Goal: Task Accomplishment & Management: Complete application form

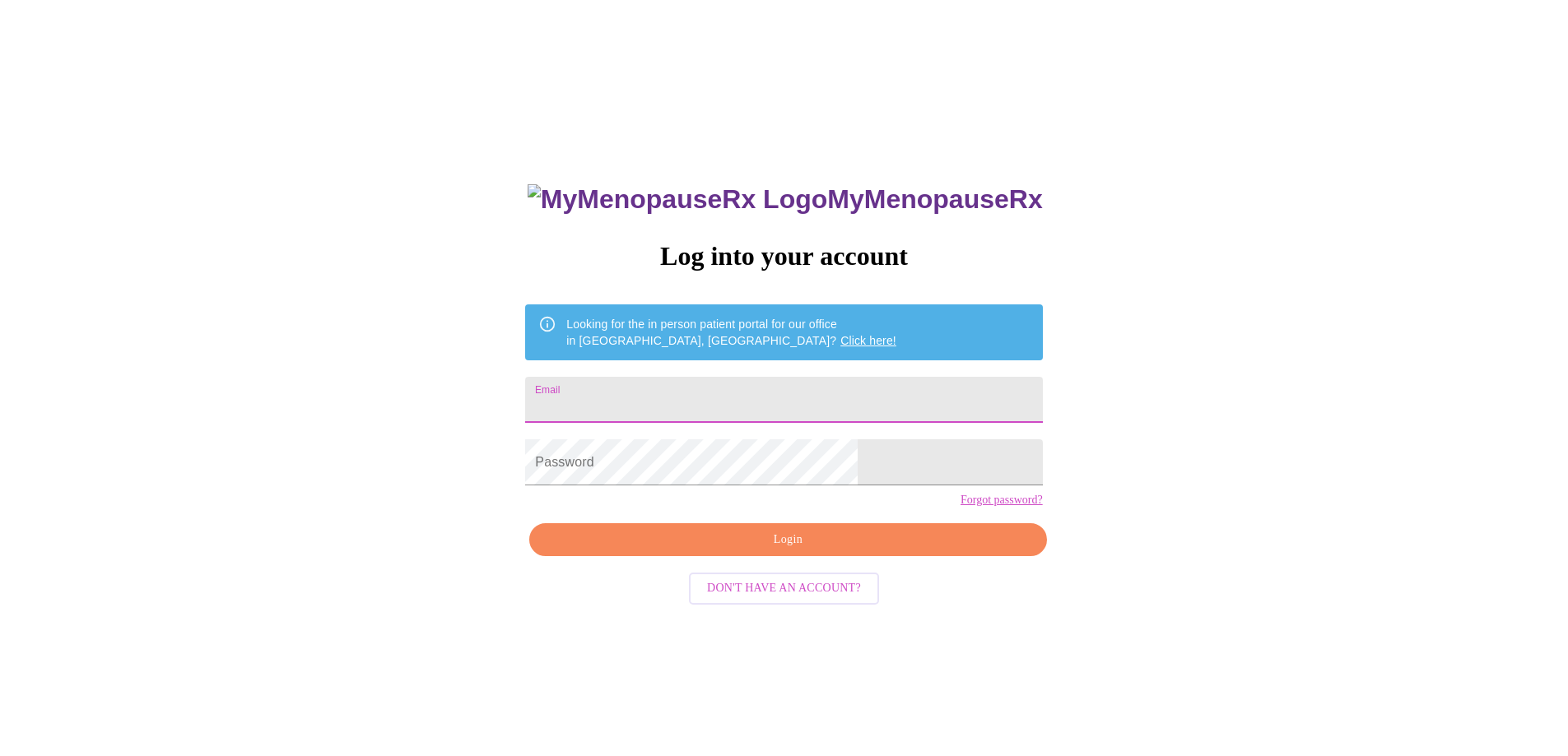
click at [767, 398] on input "Email" at bounding box center [783, 400] width 517 height 46
type input "[EMAIL_ADDRESS][DOMAIN_NAME]"
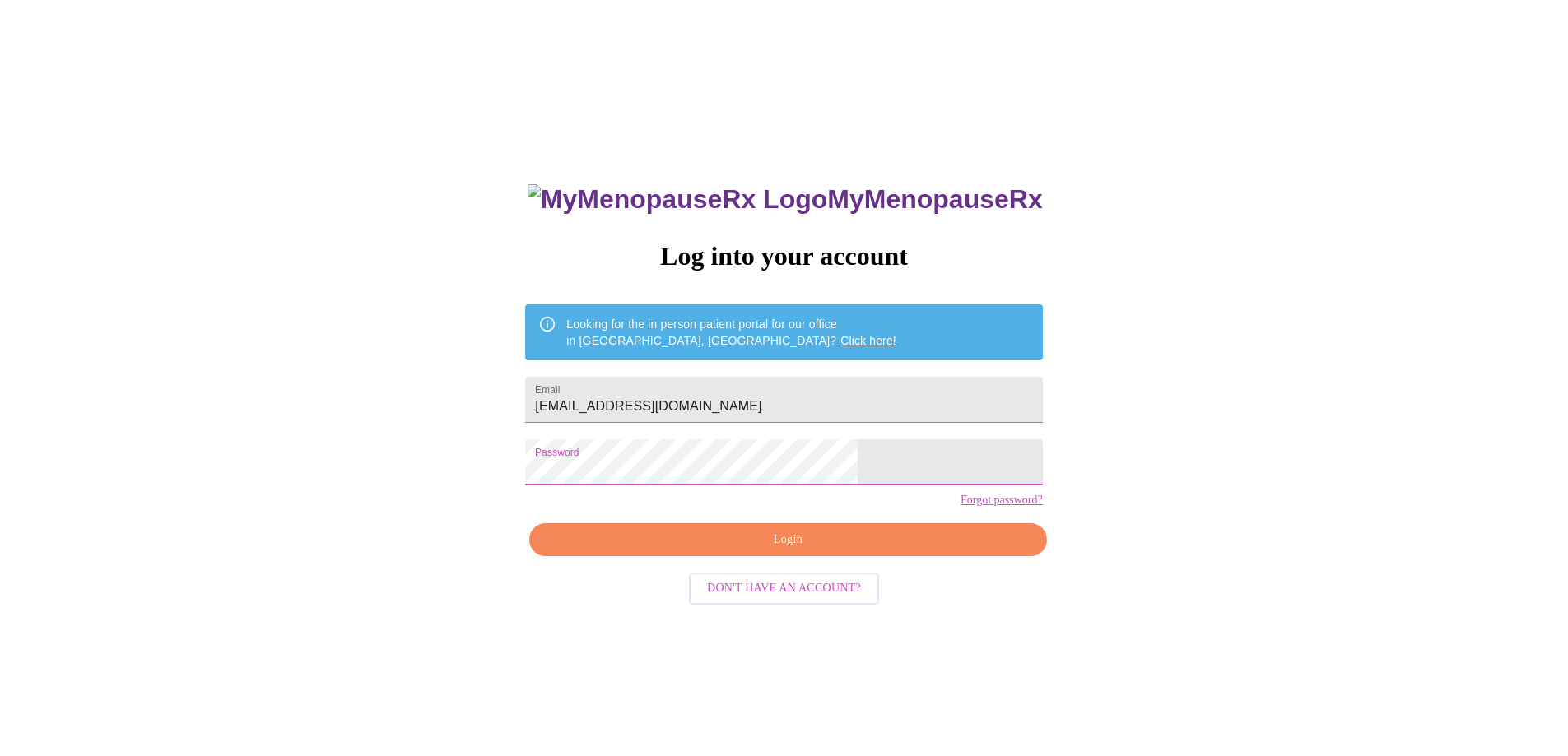
click at [840, 550] on span "Login" at bounding box center [787, 540] width 479 height 21
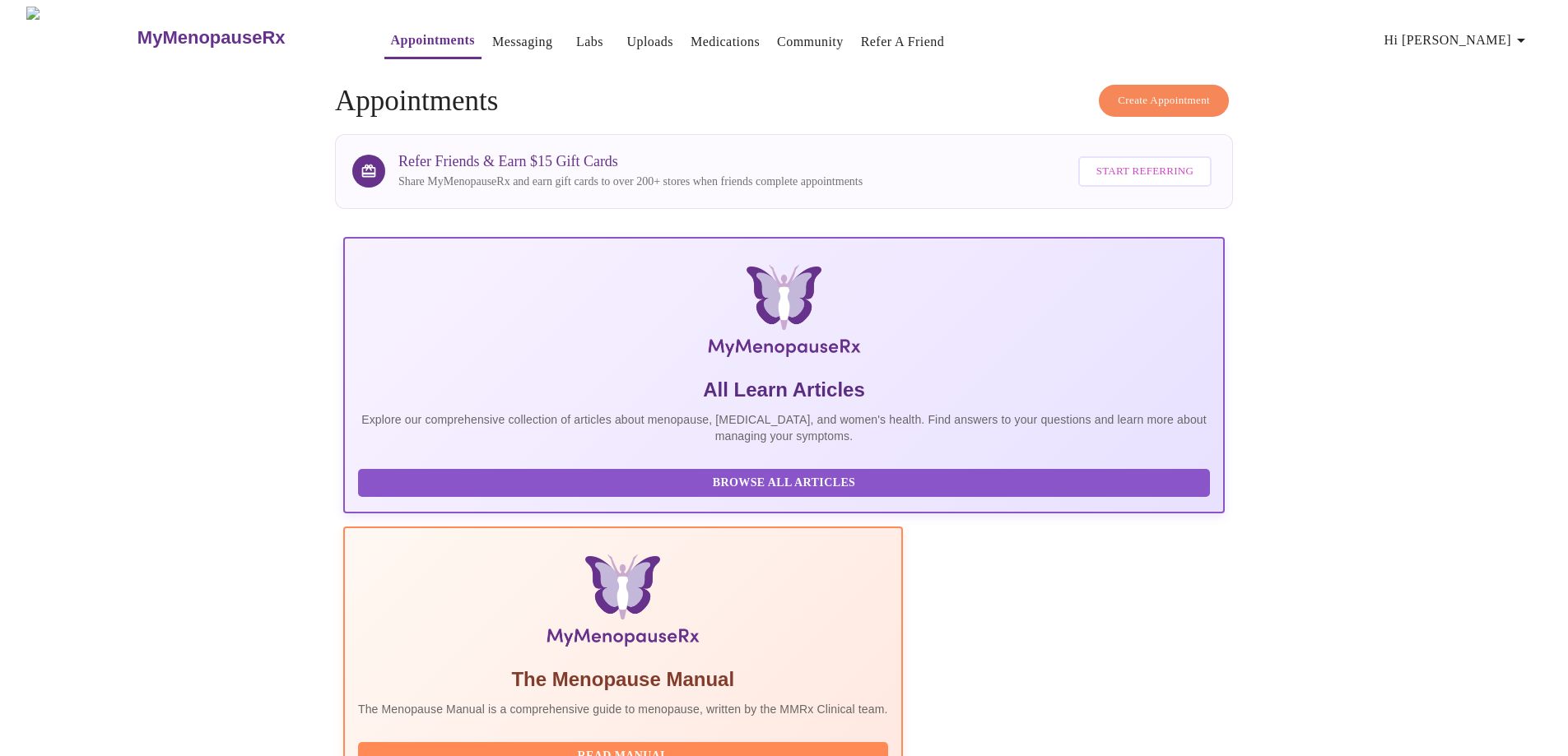
scroll to position [662, 0]
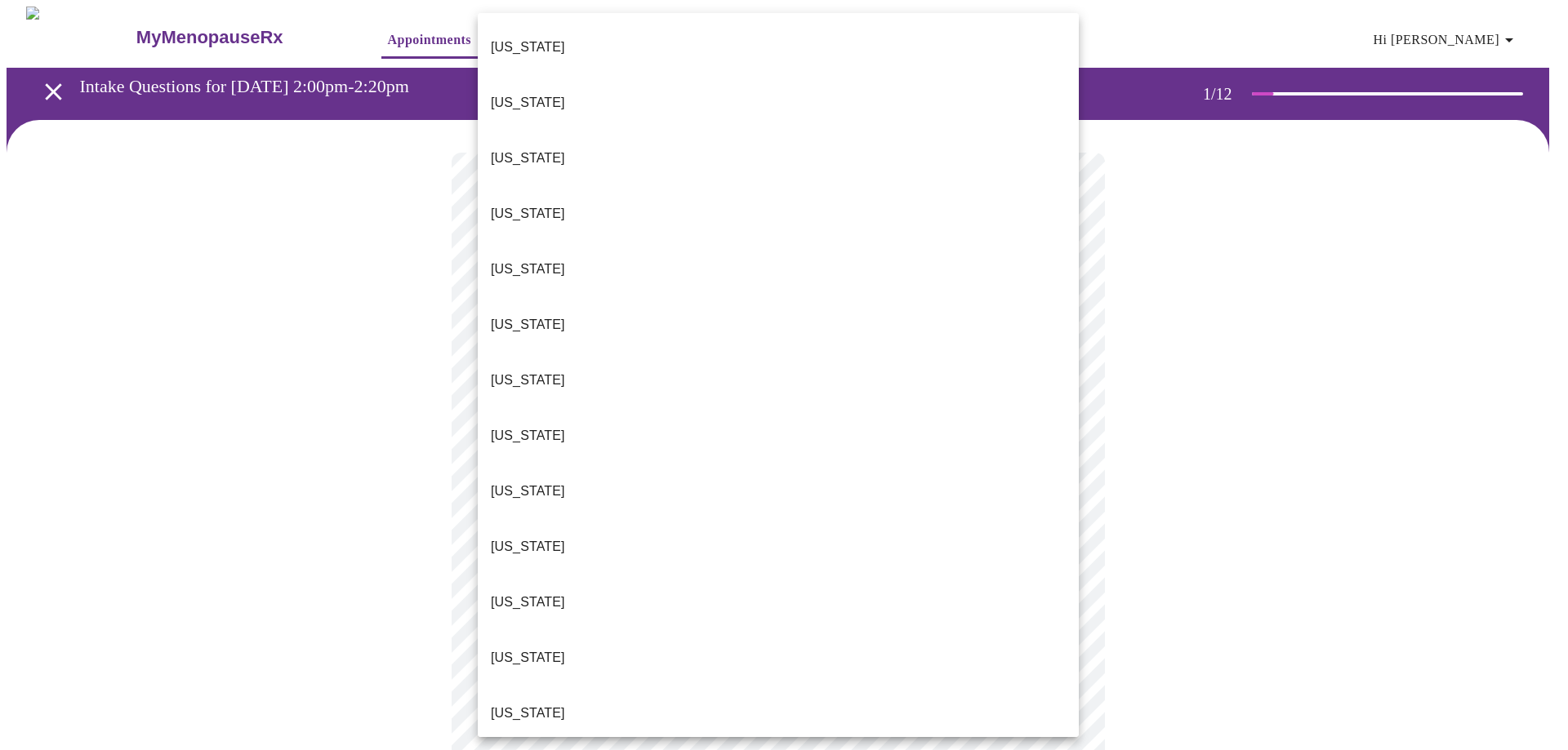
click at [857, 359] on body "MyMenopauseRx Appointments Messaging Labs Uploads Medications Community Refer a…" at bounding box center [784, 753] width 1555 height 1491
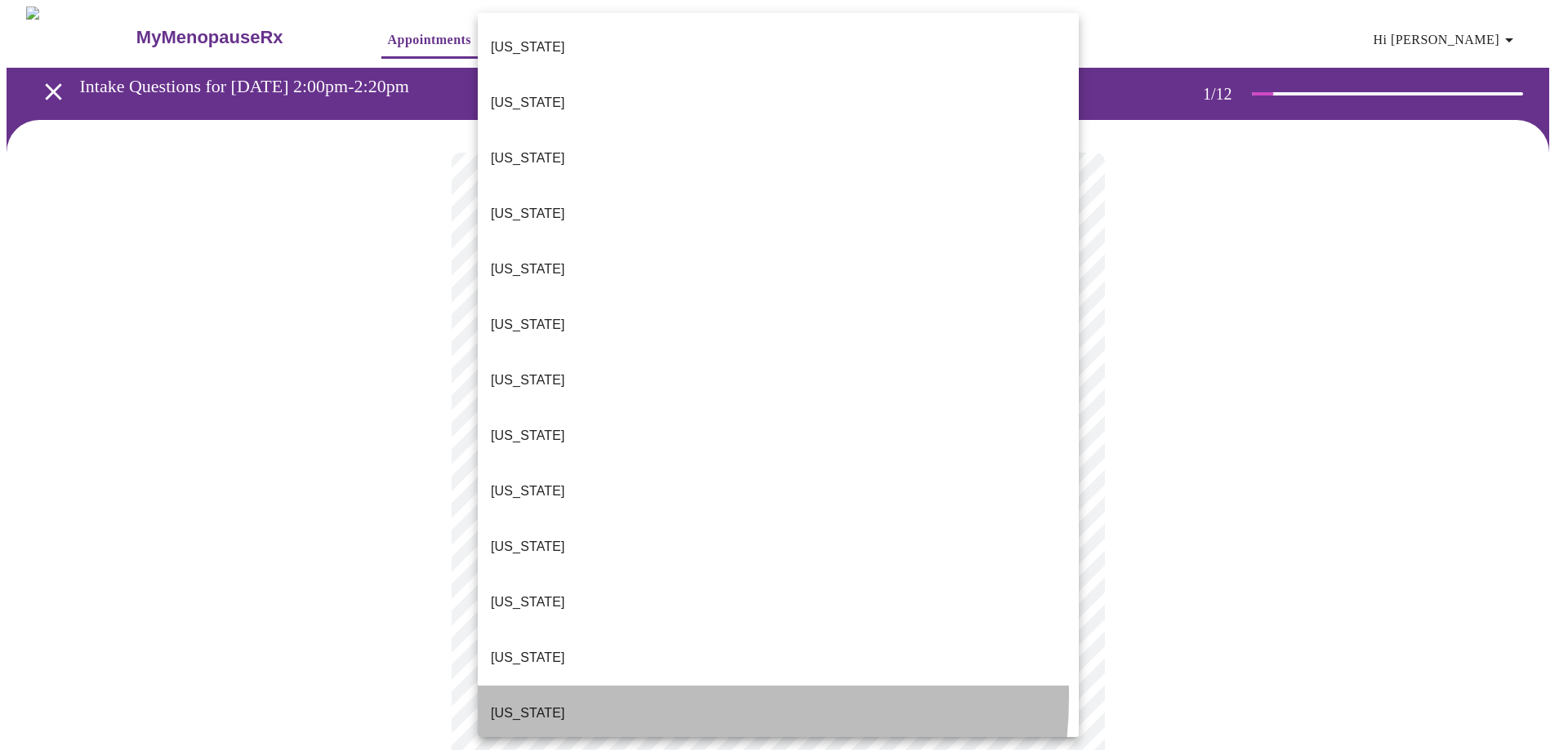
click at [676, 686] on li "[US_STATE]" at bounding box center [778, 714] width 601 height 55
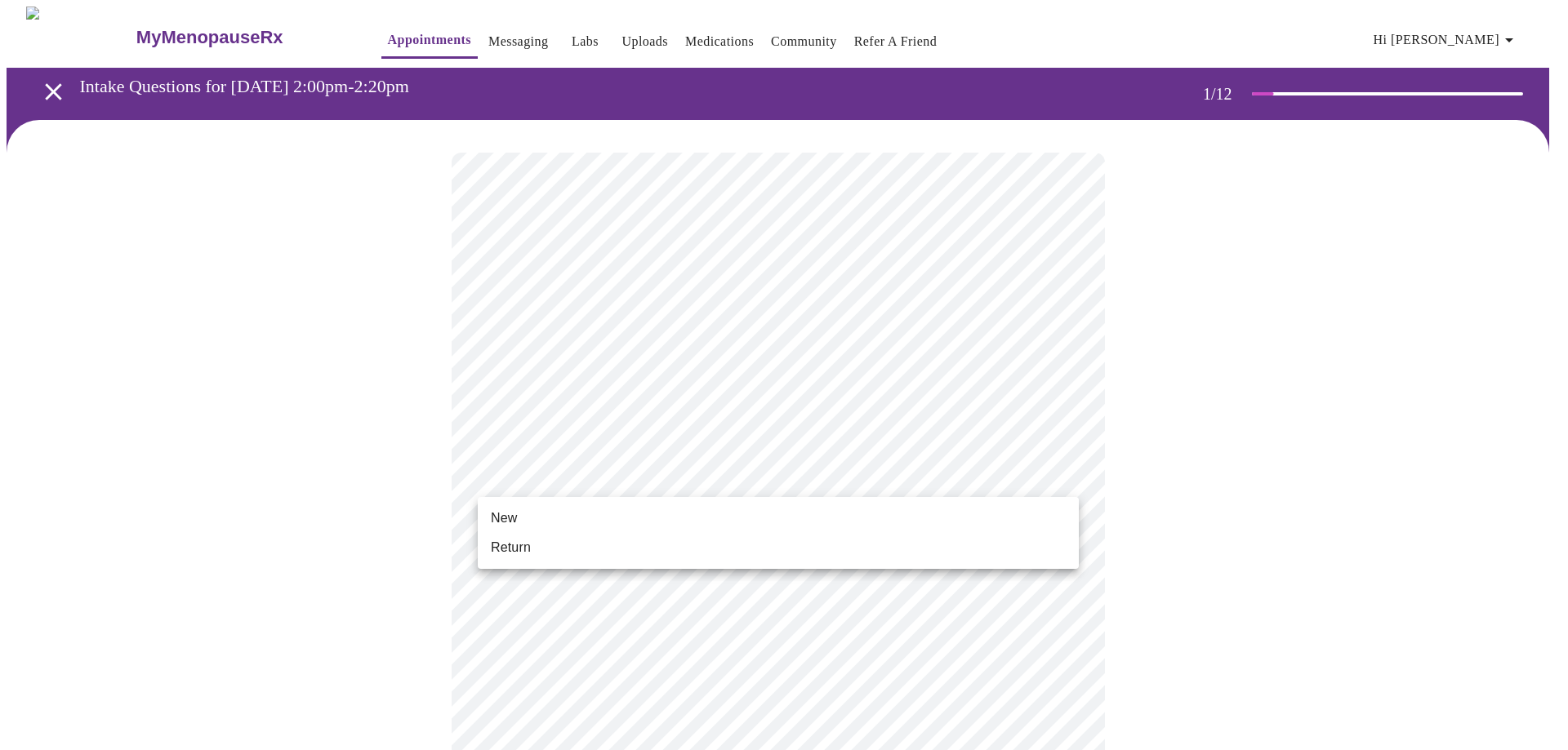
click at [660, 473] on body "MyMenopauseRx Appointments Messaging Labs Uploads Medications Community Refer a…" at bounding box center [784, 747] width 1555 height 1482
click at [641, 549] on li "Return" at bounding box center [778, 548] width 601 height 29
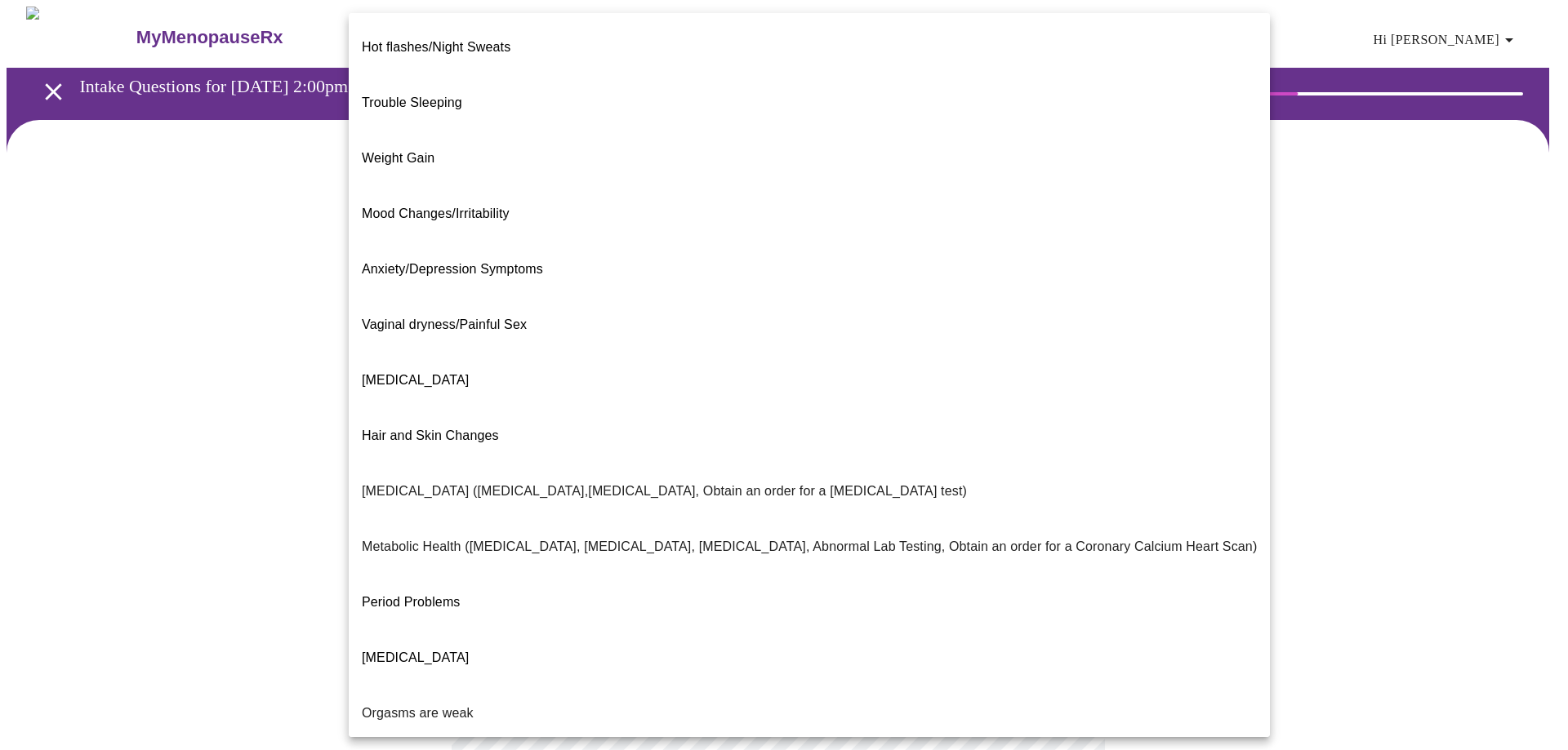
click at [650, 347] on body "MyMenopauseRx Appointments Messaging Labs Uploads Medications Community Refer a…" at bounding box center [784, 498] width 1555 height 982
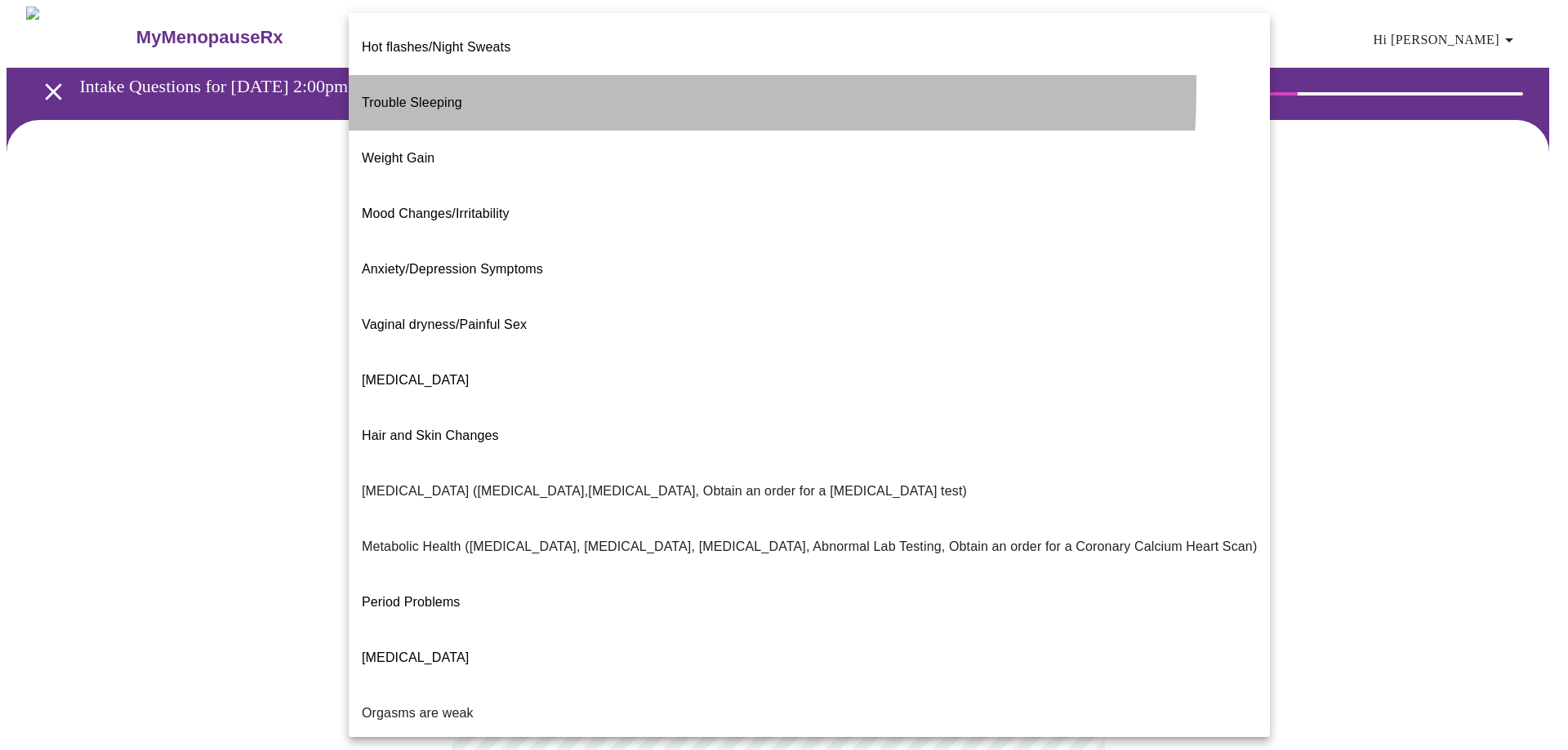
click at [466, 75] on li "Trouble Sleeping" at bounding box center [809, 103] width 921 height 55
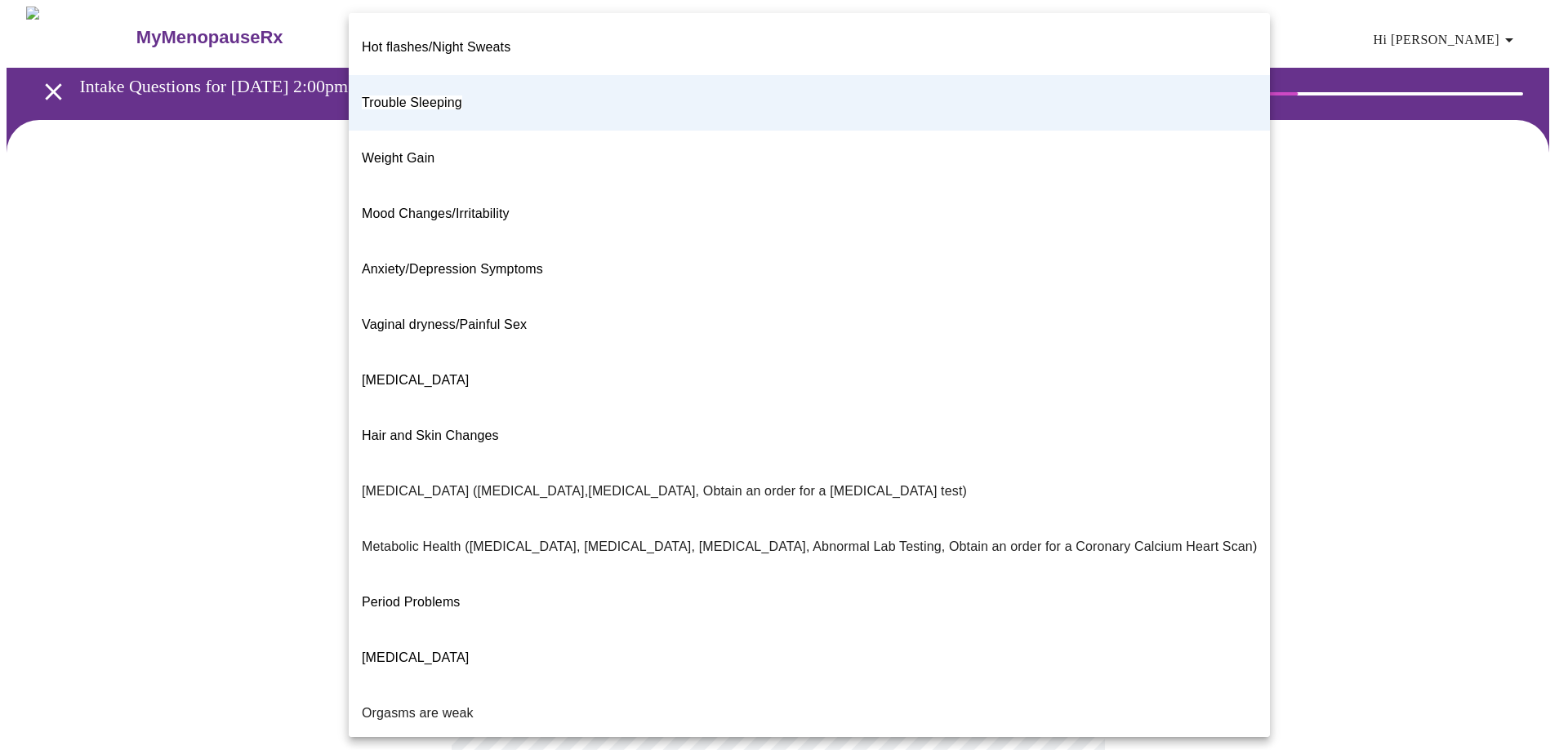
click at [742, 346] on body "MyMenopauseRx Appointments Messaging Labs Uploads Medications Community Refer a…" at bounding box center [784, 493] width 1555 height 971
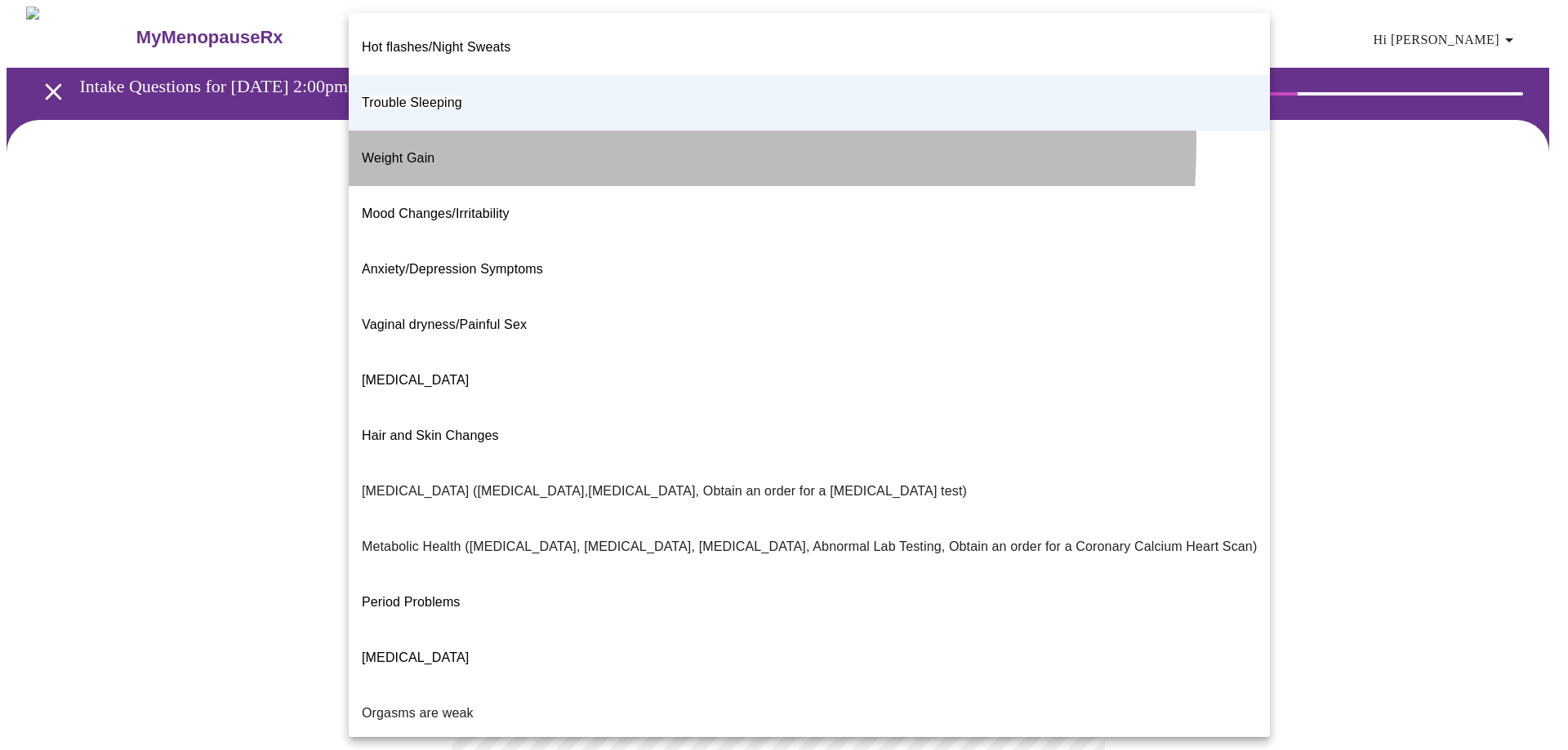
click at [388, 151] on span "Weight Gain" at bounding box center [398, 158] width 73 height 14
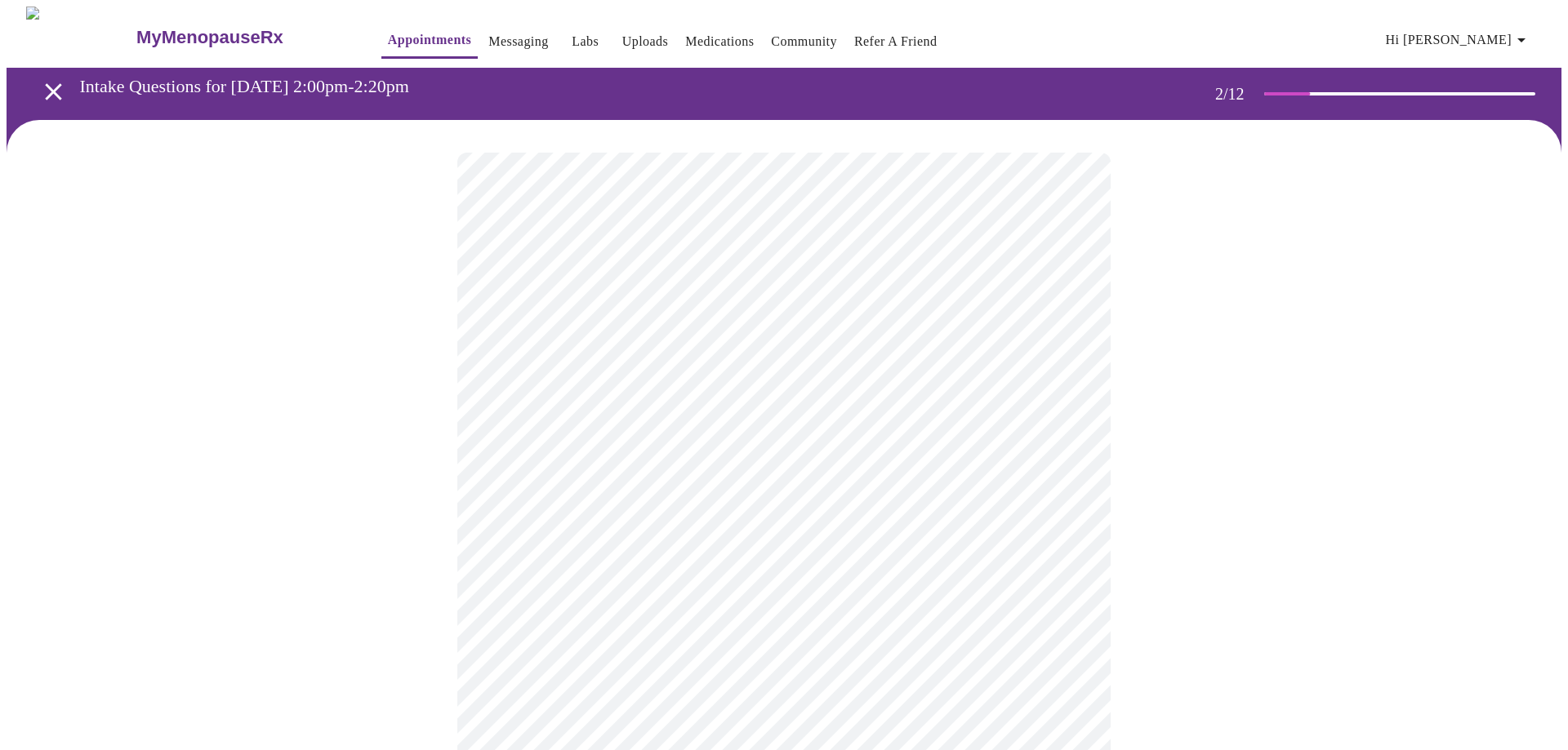
click at [641, 512] on body "MyMenopauseRx Appointments Messaging Labs Uploads Medications Community Refer a…" at bounding box center [784, 493] width 1555 height 971
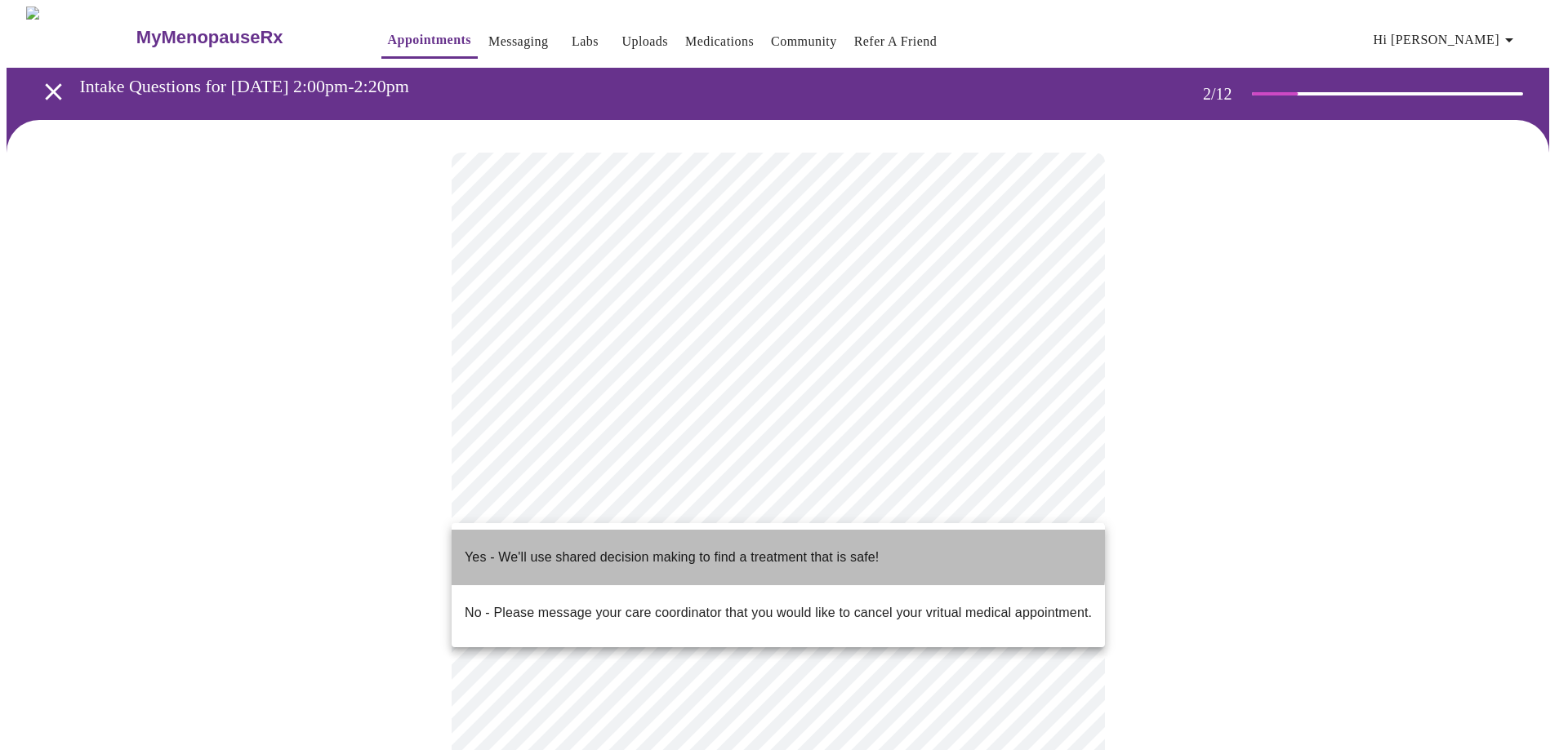
click at [643, 548] on p "Yes - We'll use shared decision making to find a treatment that is safe!" at bounding box center [672, 557] width 414 height 20
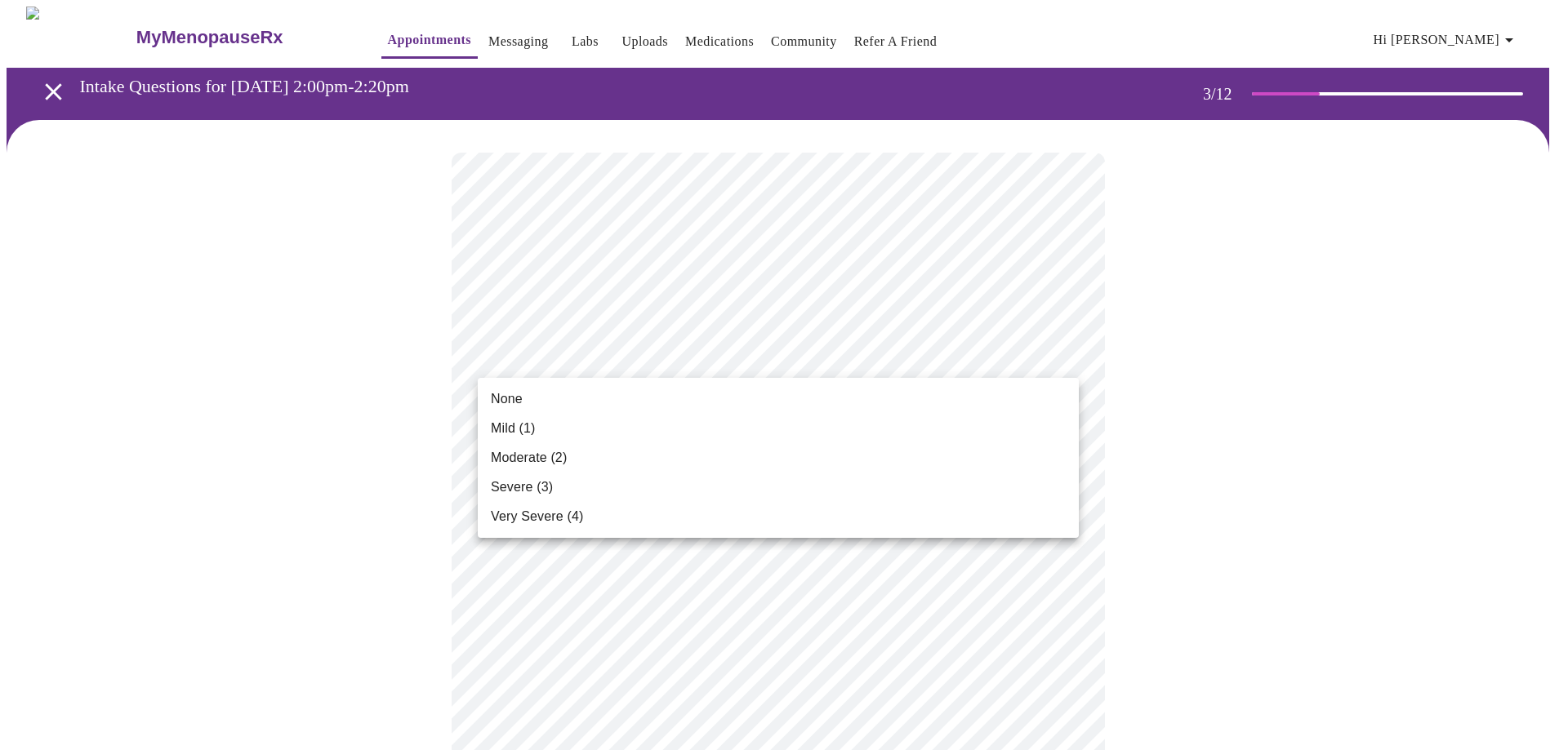
click at [584, 419] on li "Mild (1)" at bounding box center [778, 429] width 601 height 29
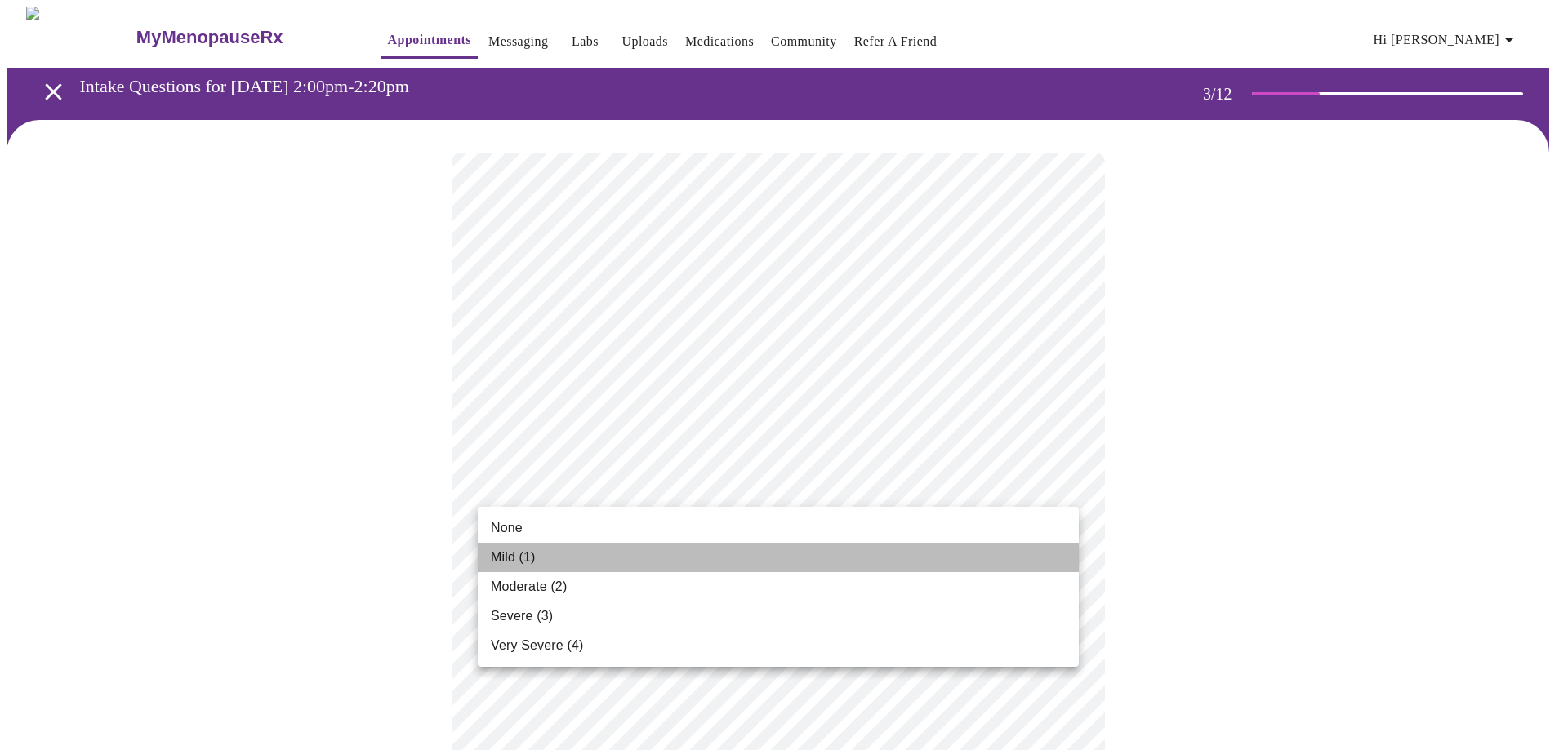
click at [583, 564] on li "Mild (1)" at bounding box center [778, 557] width 601 height 29
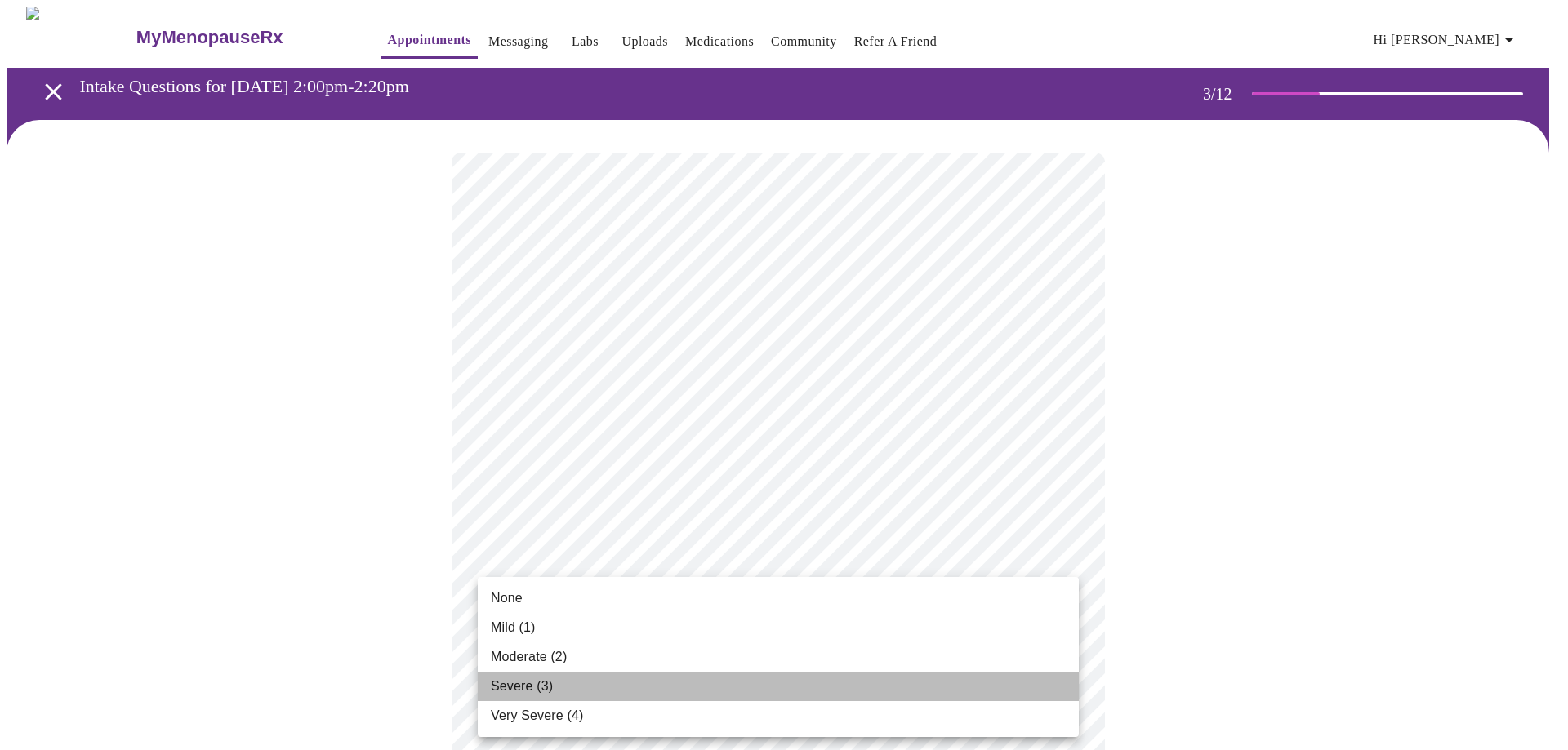
click at [572, 687] on li "Severe (3)" at bounding box center [778, 687] width 601 height 29
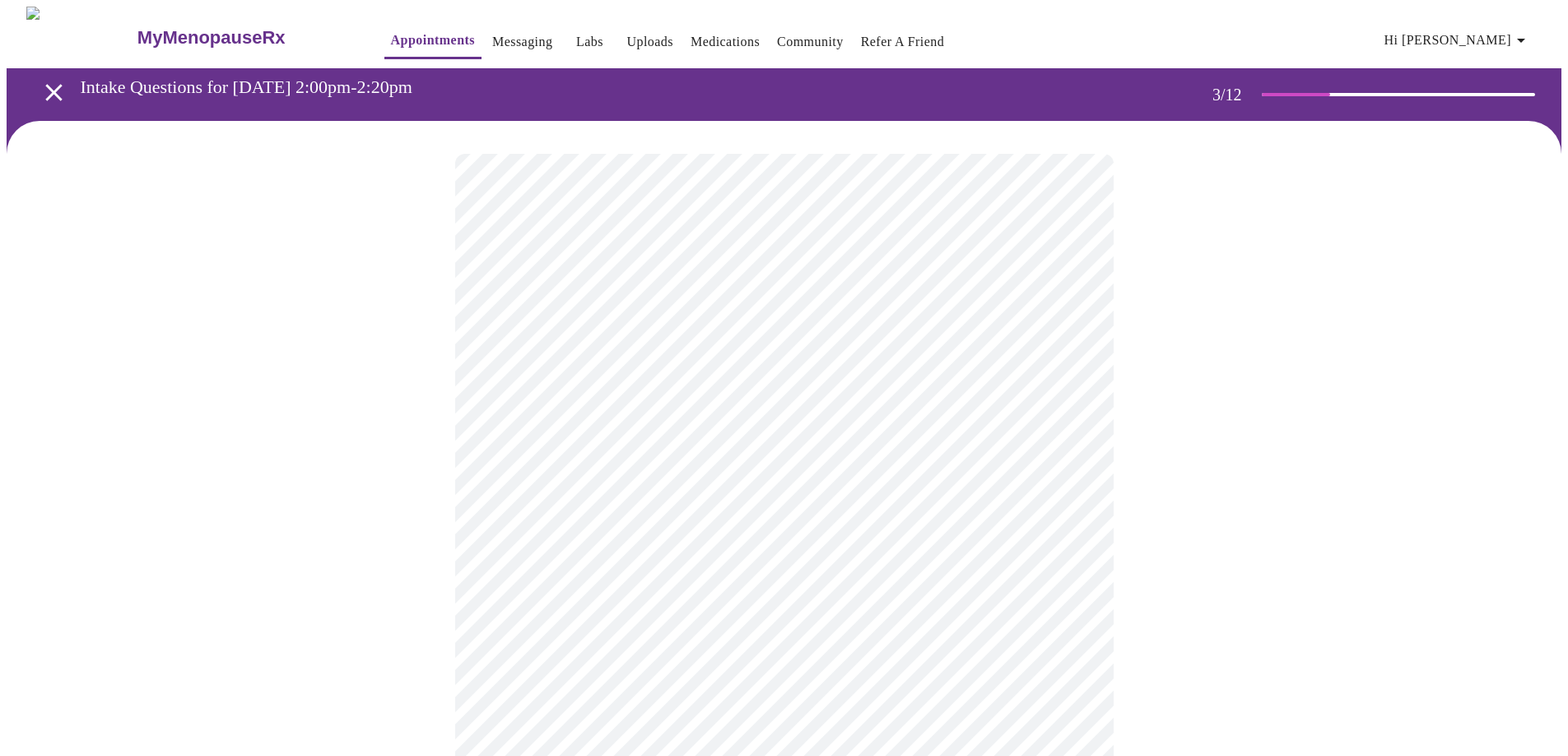
drag, startPoint x: 1567, startPoint y: 219, endPoint x: 1557, endPoint y: 279, distance: 60.8
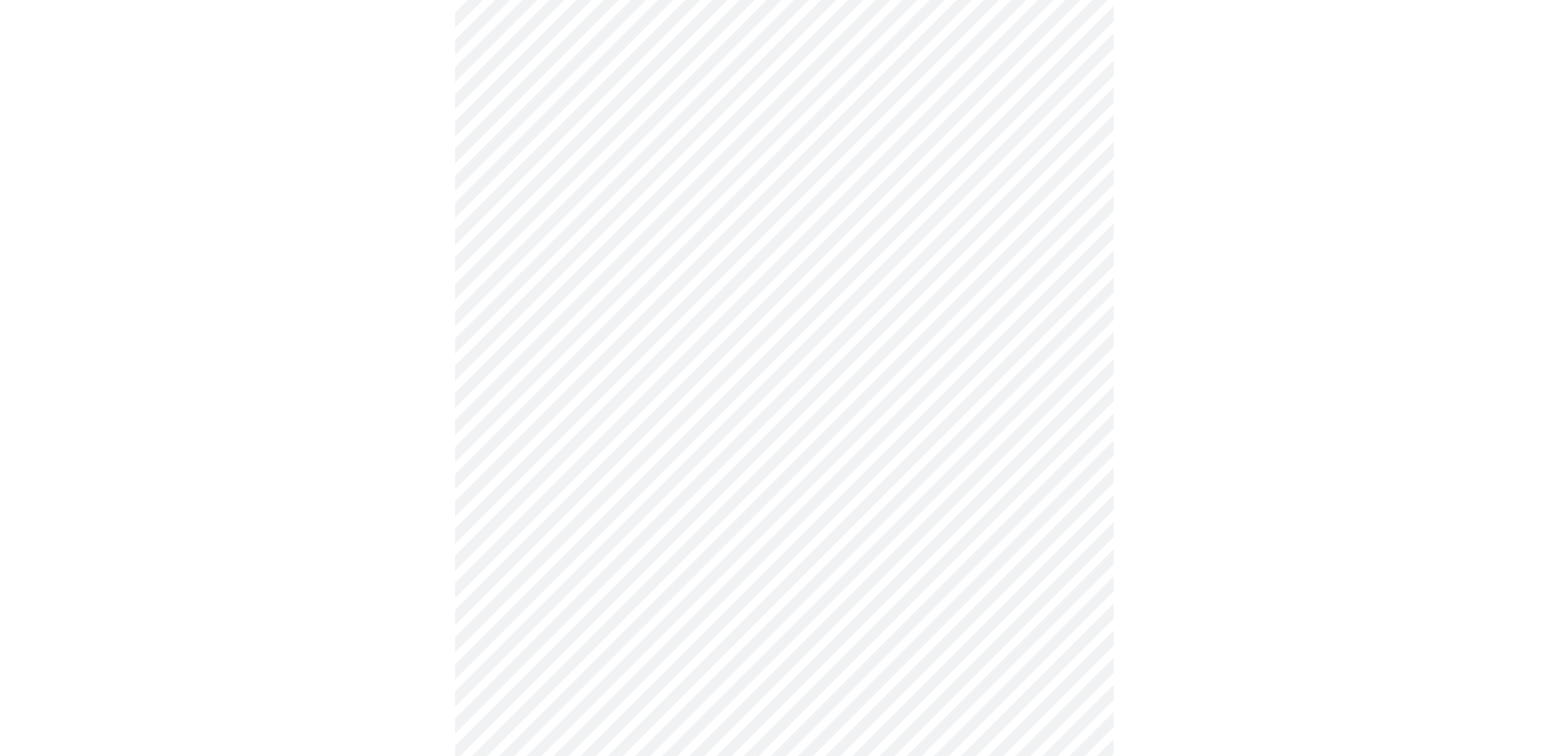
scroll to position [348, 0]
click at [1010, 395] on body "MyMenopauseRx Appointments Messaging Labs Uploads Medications Community Refer a…" at bounding box center [790, 719] width 1567 height 2120
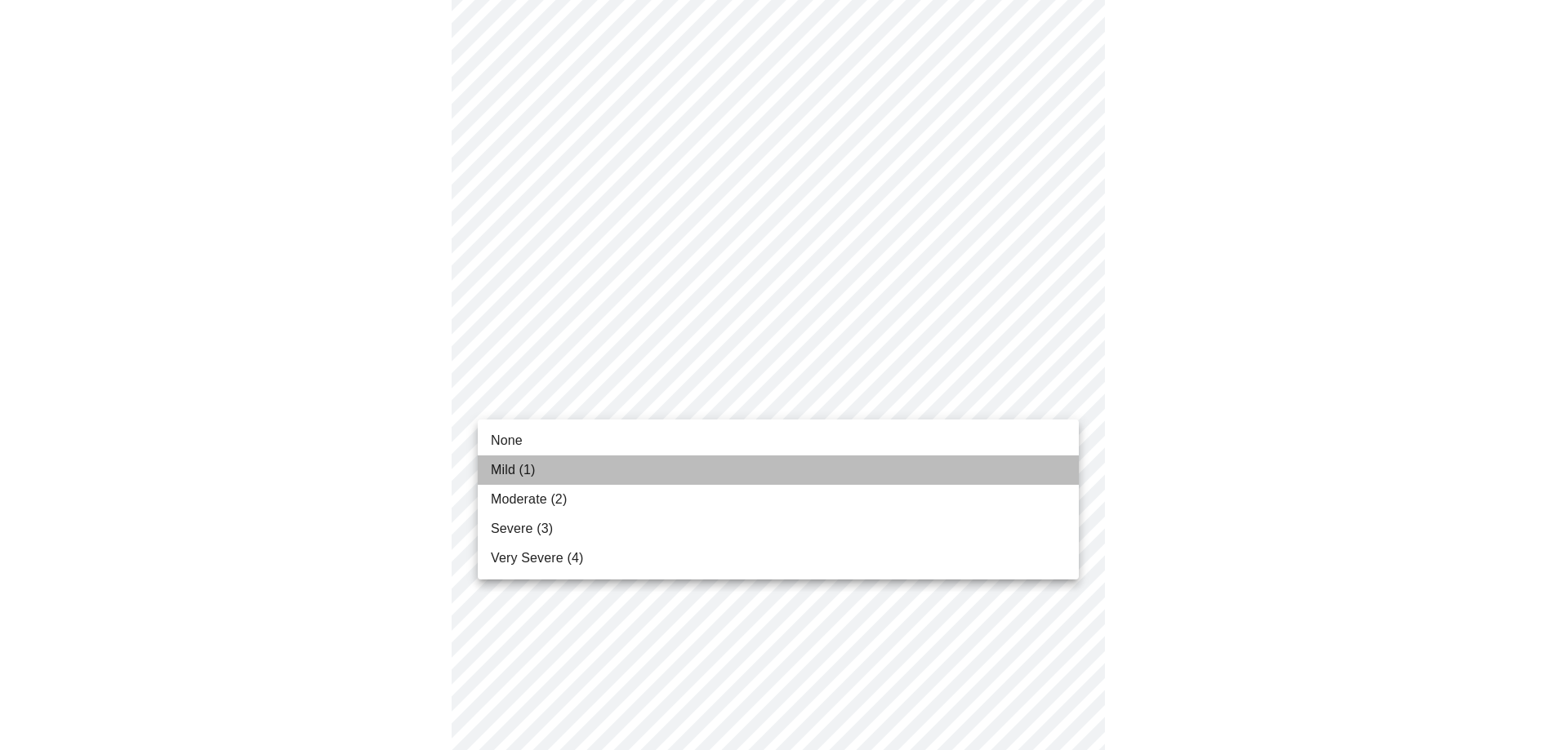
click at [952, 468] on li "Mild (1)" at bounding box center [778, 470] width 601 height 29
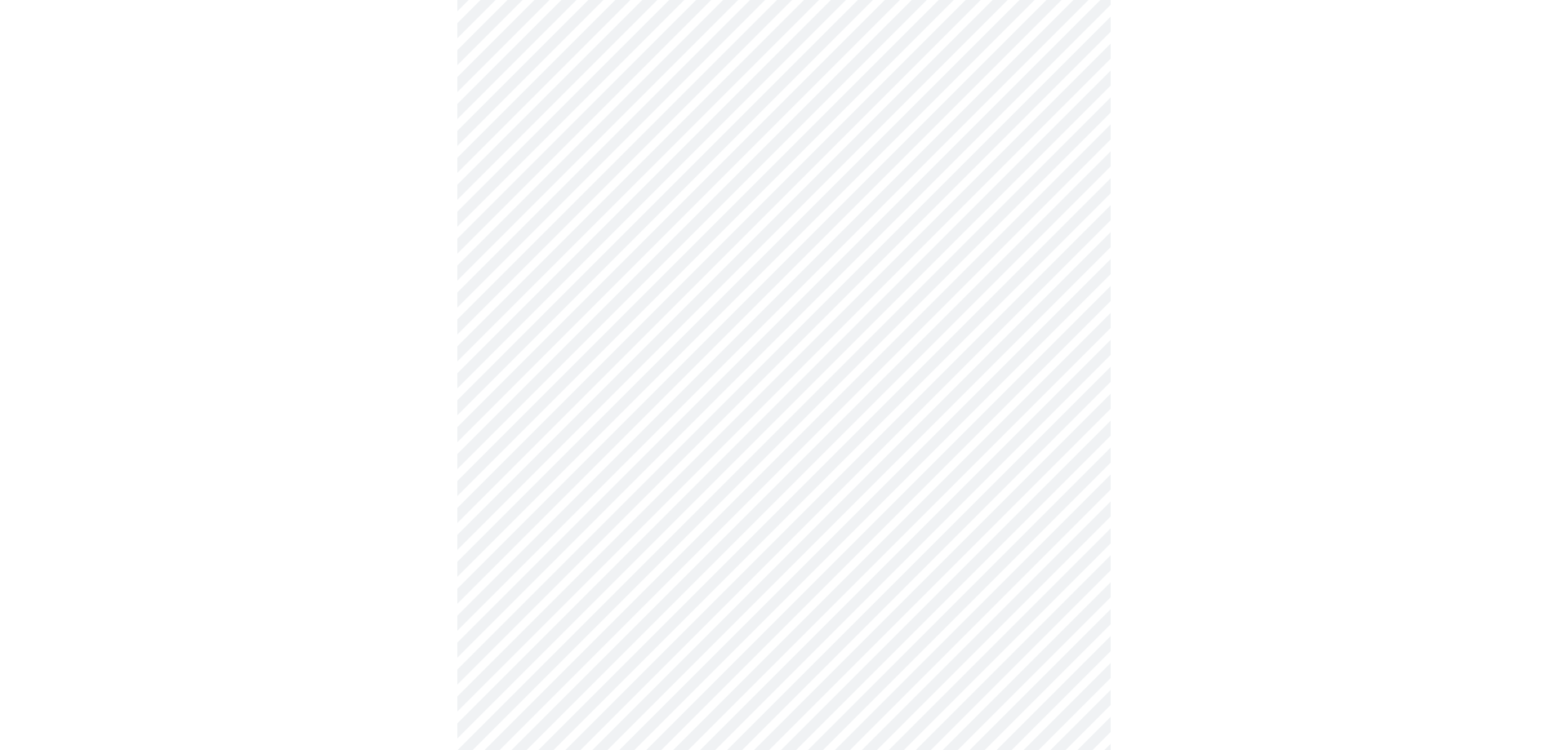
click at [812, 509] on body "MyMenopauseRx Appointments Messaging Labs Uploads Medications Community Refer a…" at bounding box center [784, 701] width 1555 height 2080
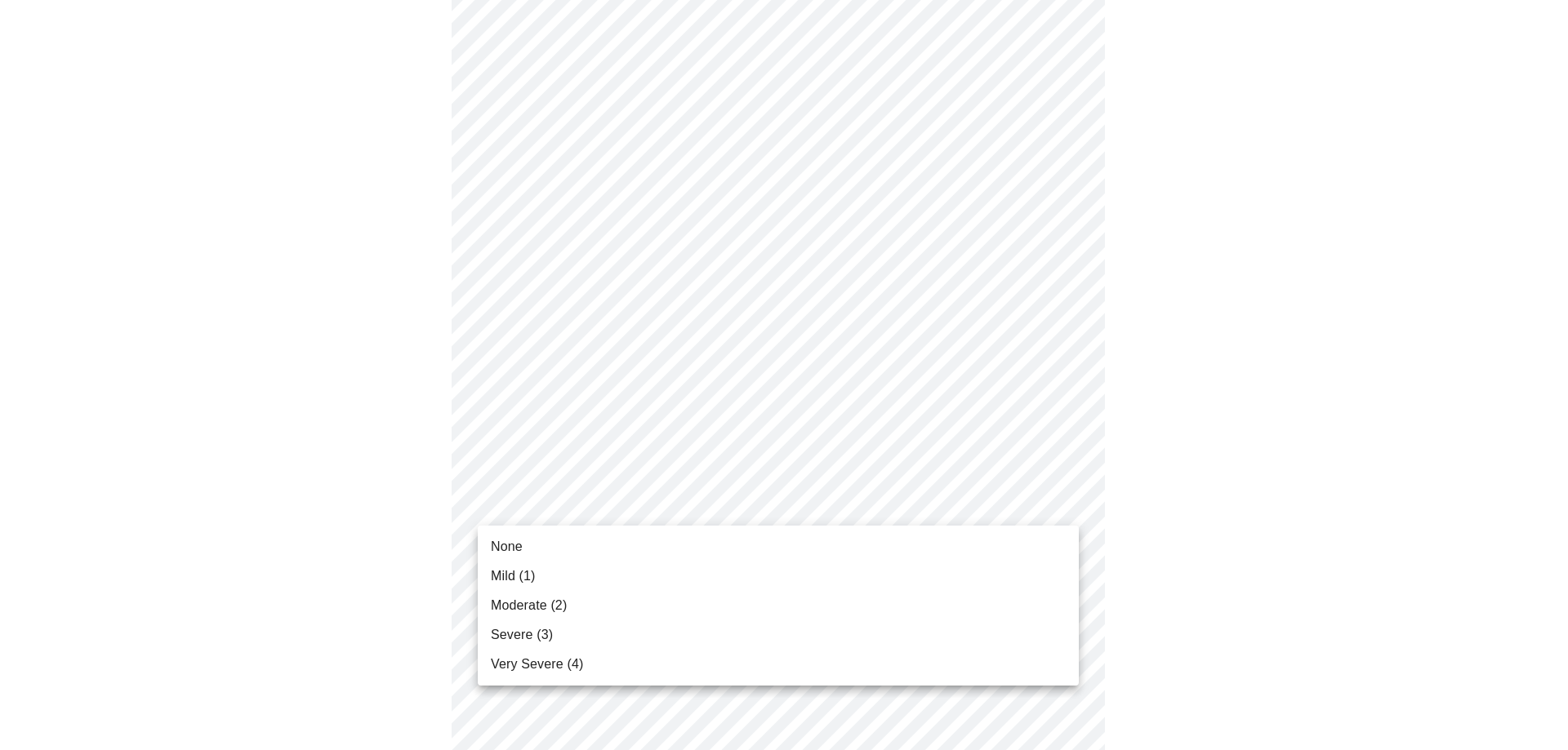
click at [778, 574] on li "Mild (1)" at bounding box center [778, 576] width 601 height 29
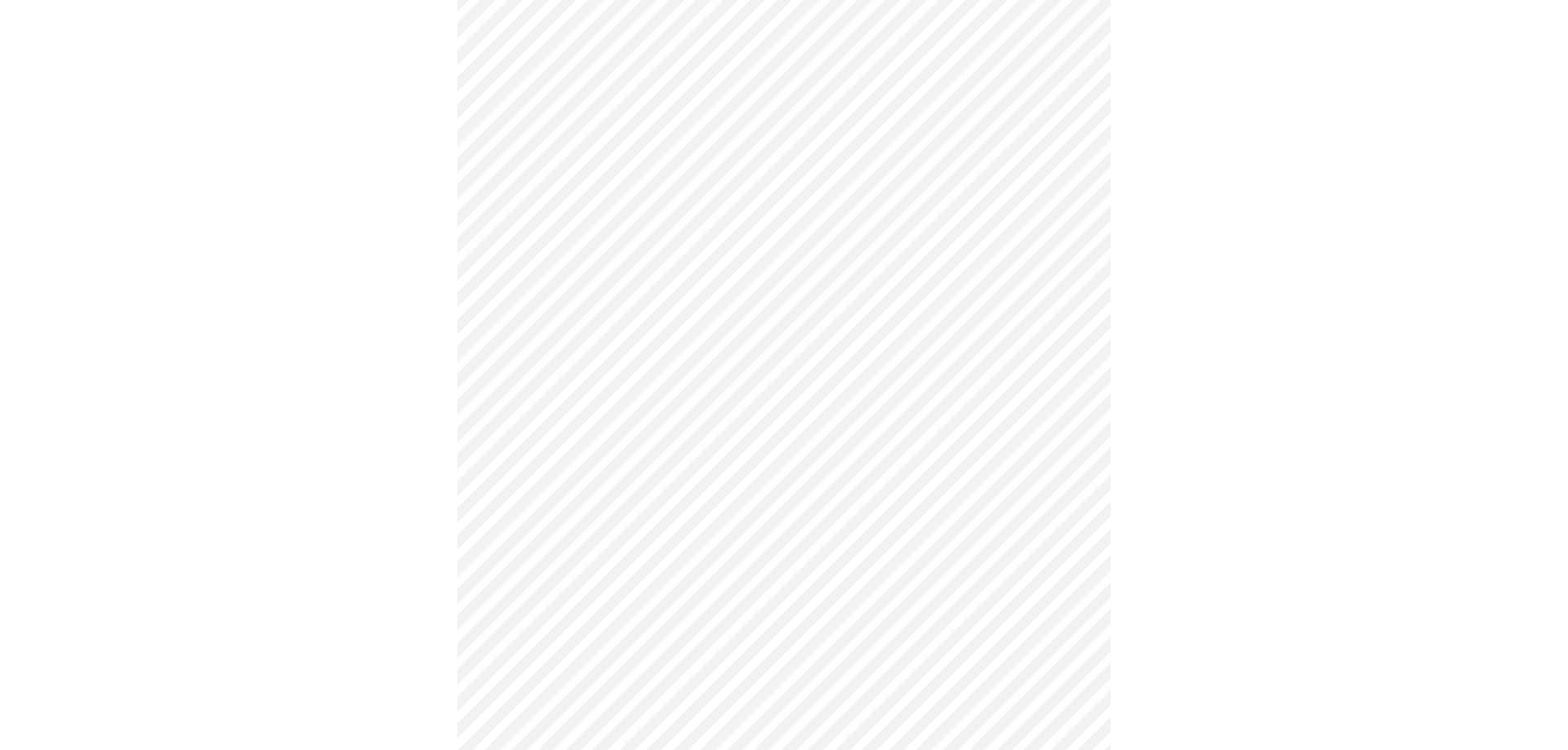
click at [790, 611] on body "MyMenopauseRx Appointments Messaging Labs Uploads Medications Community Refer a…" at bounding box center [784, 690] width 1555 height 2057
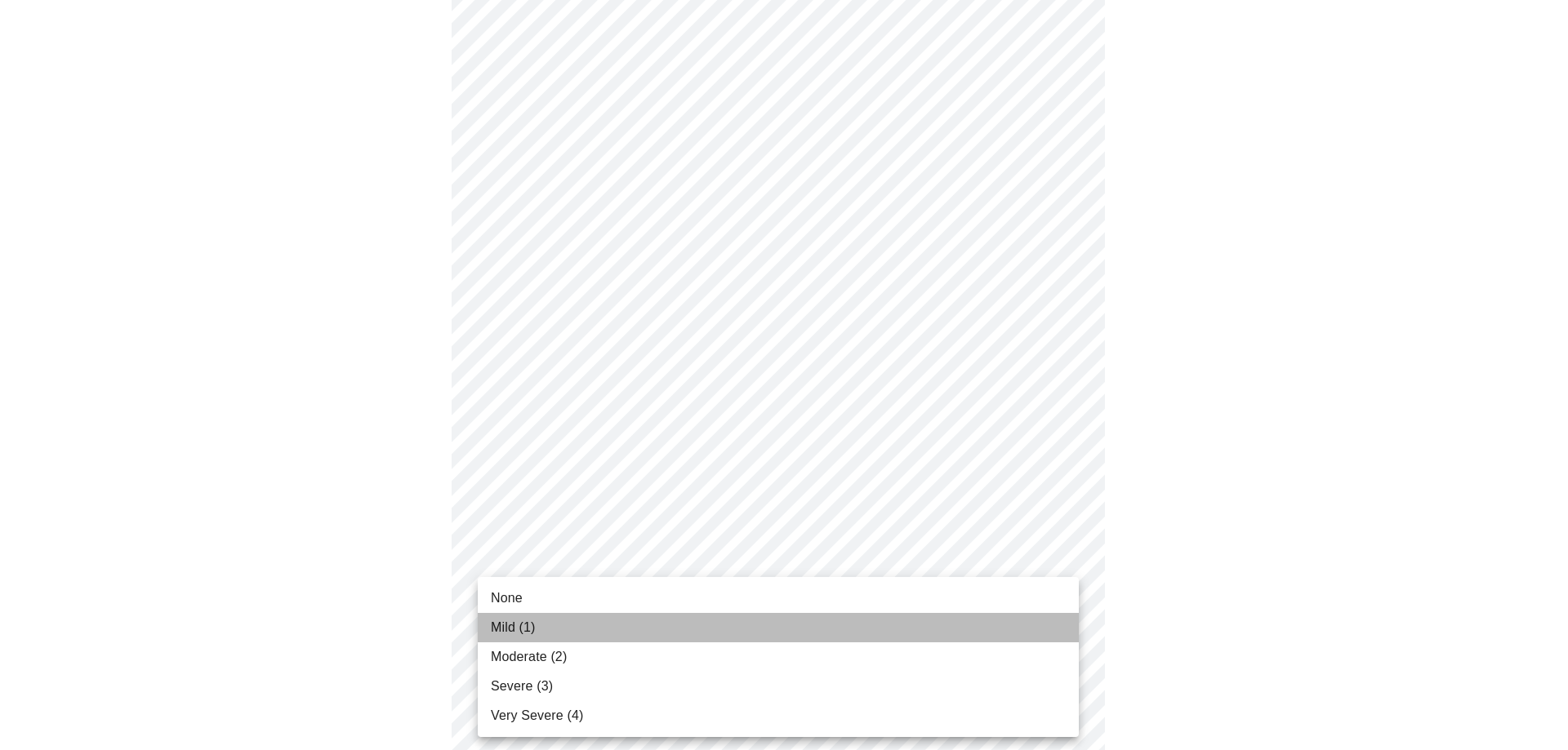
click at [780, 636] on li "Mild (1)" at bounding box center [778, 628] width 601 height 29
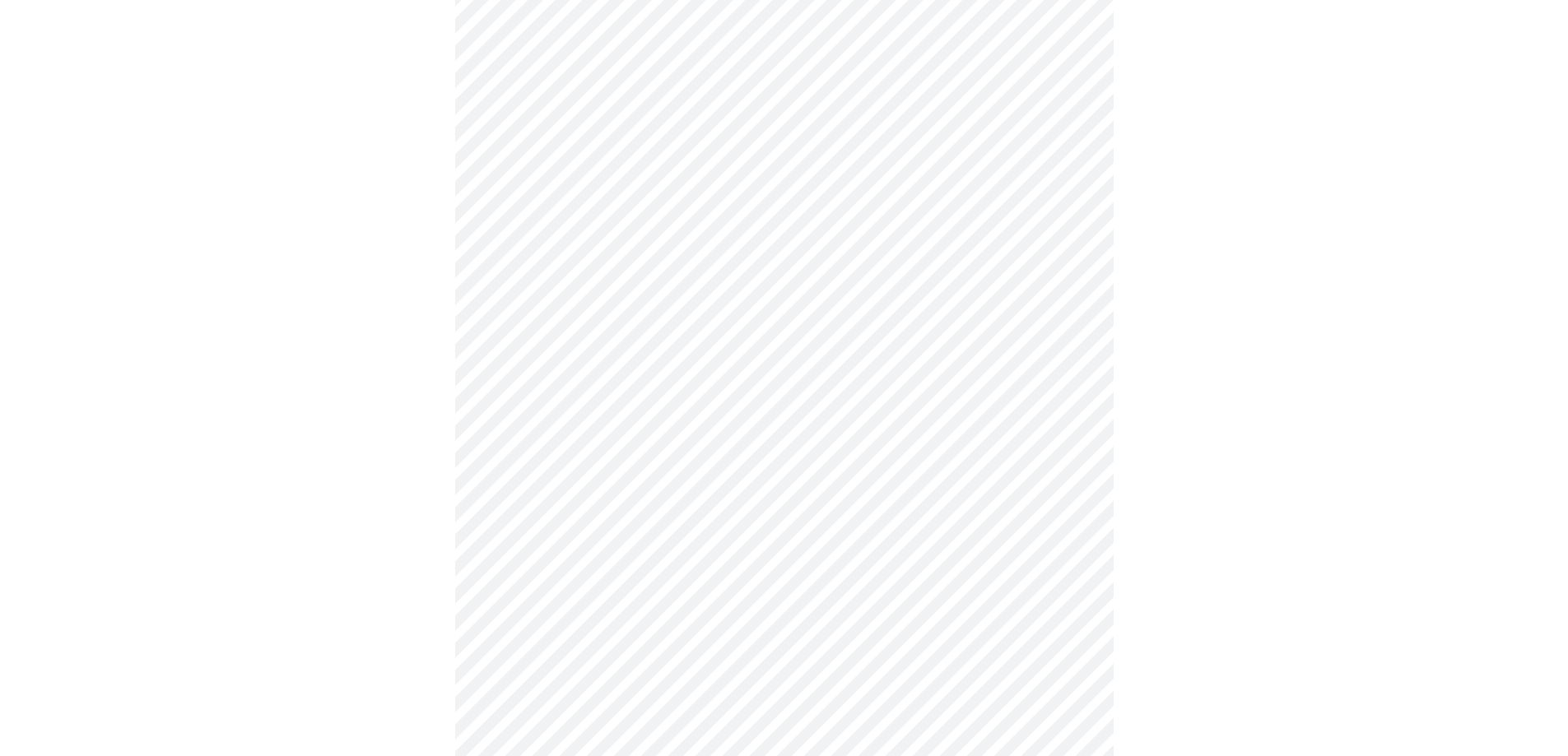
scroll to position [712, 0]
click at [891, 379] on body "MyMenopauseRx Appointments Messaging Labs Uploads Medications Community Refer a…" at bounding box center [790, 319] width 1567 height 2050
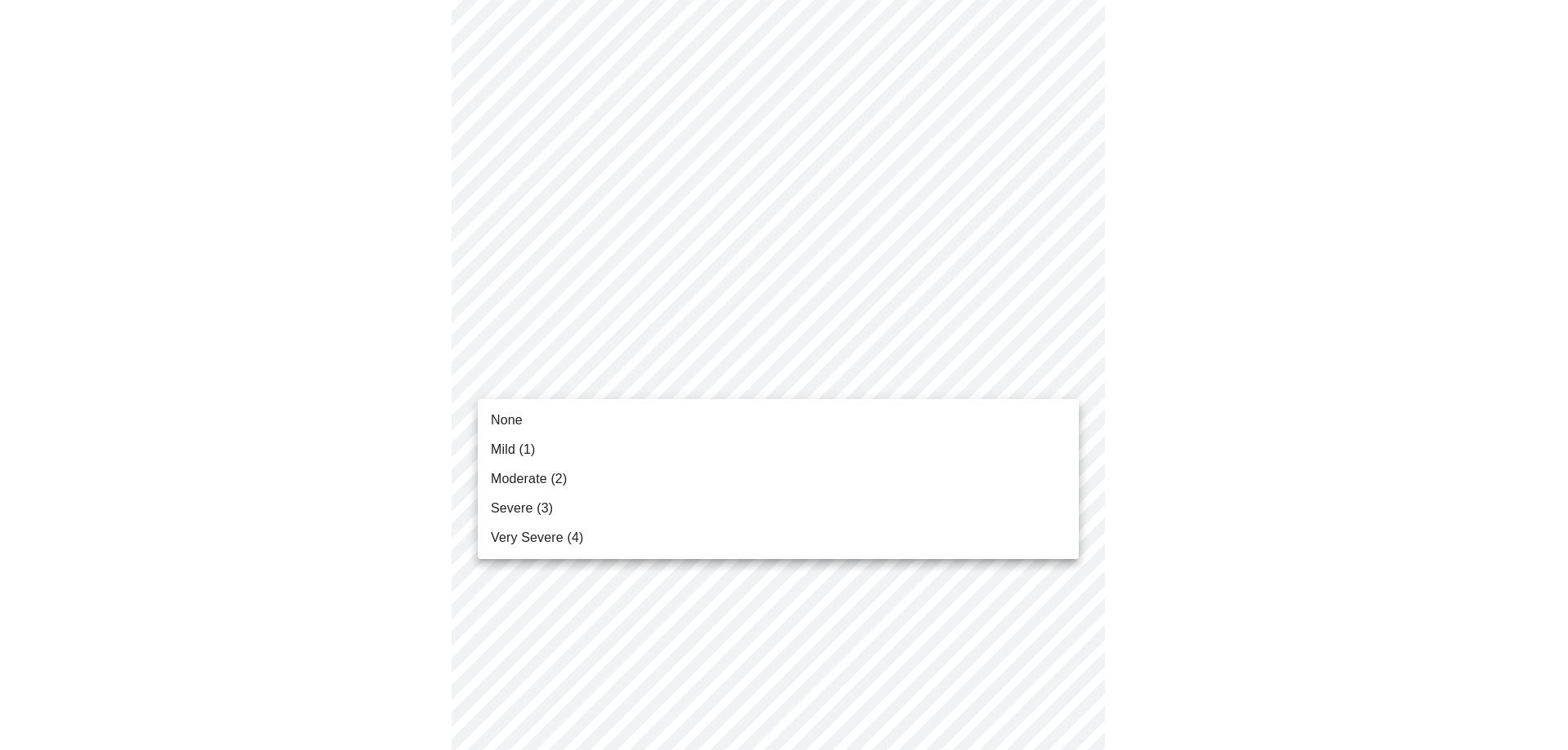
click at [851, 467] on li "Moderate (2)" at bounding box center [778, 480] width 601 height 29
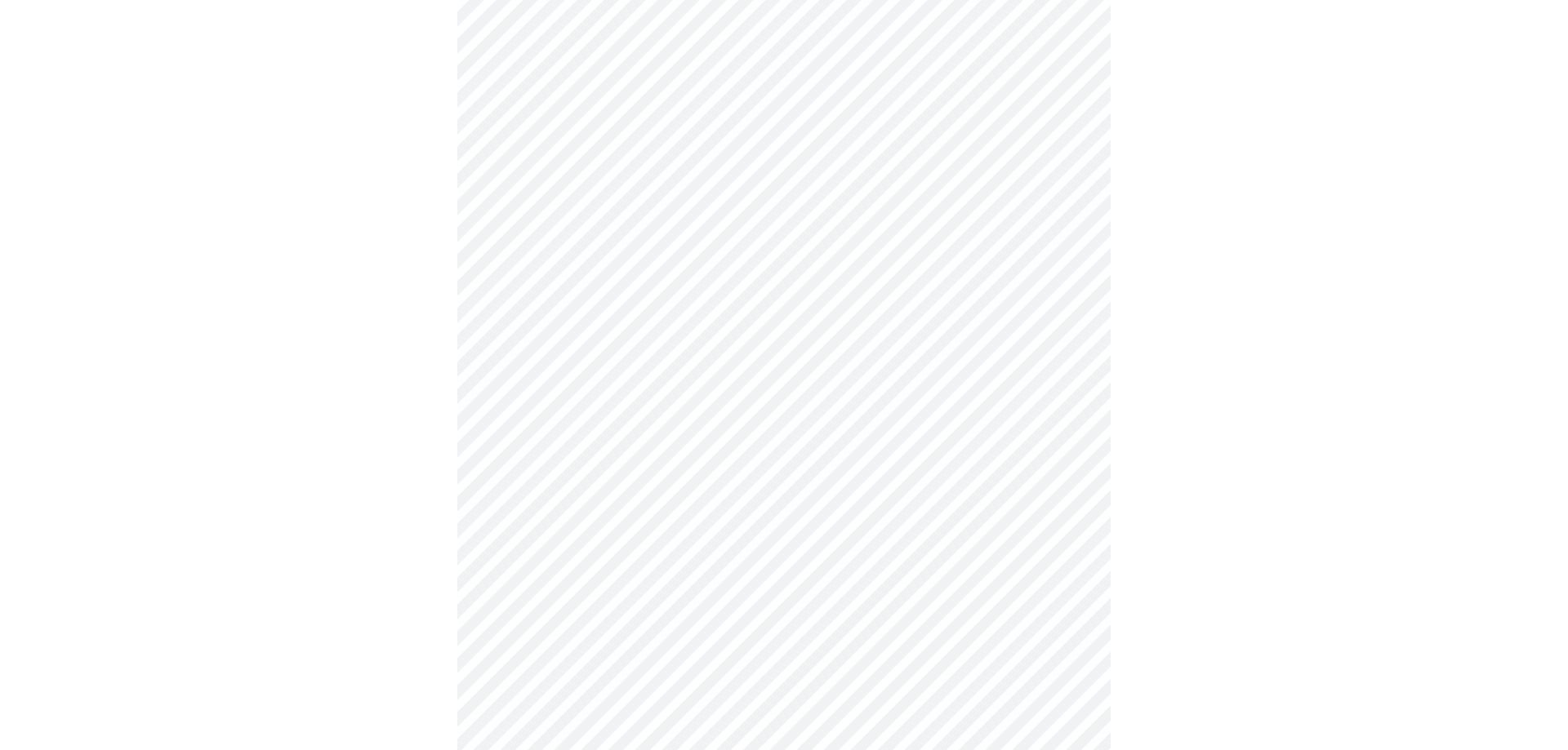
click at [701, 520] on body "MyMenopauseRx Appointments Messaging Labs Uploads Medications Community Refer a…" at bounding box center [784, 305] width 1555 height 2012
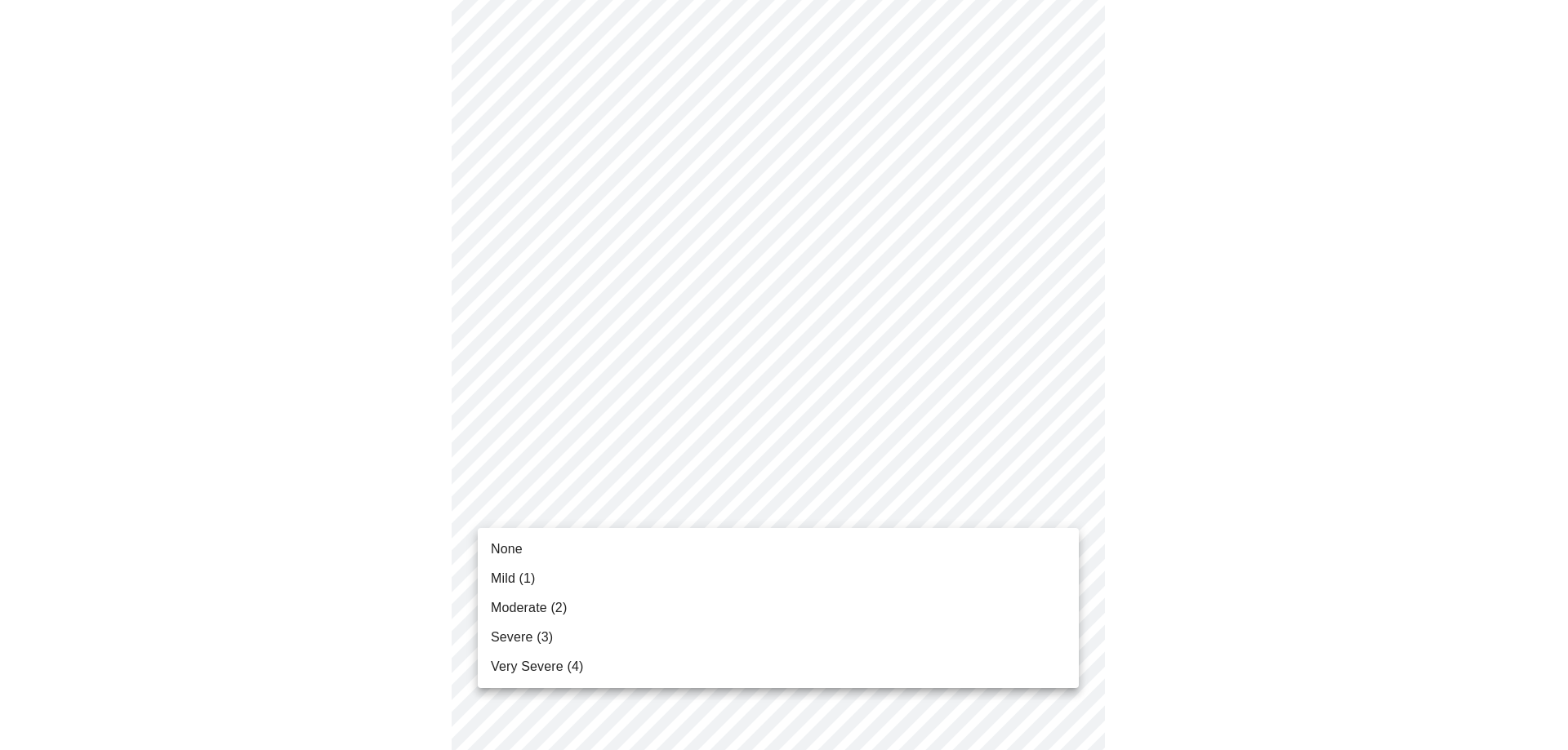
drag, startPoint x: 639, startPoint y: 639, endPoint x: 657, endPoint y: 638, distance: 18.0
click at [641, 639] on li "Severe (3)" at bounding box center [778, 638] width 601 height 29
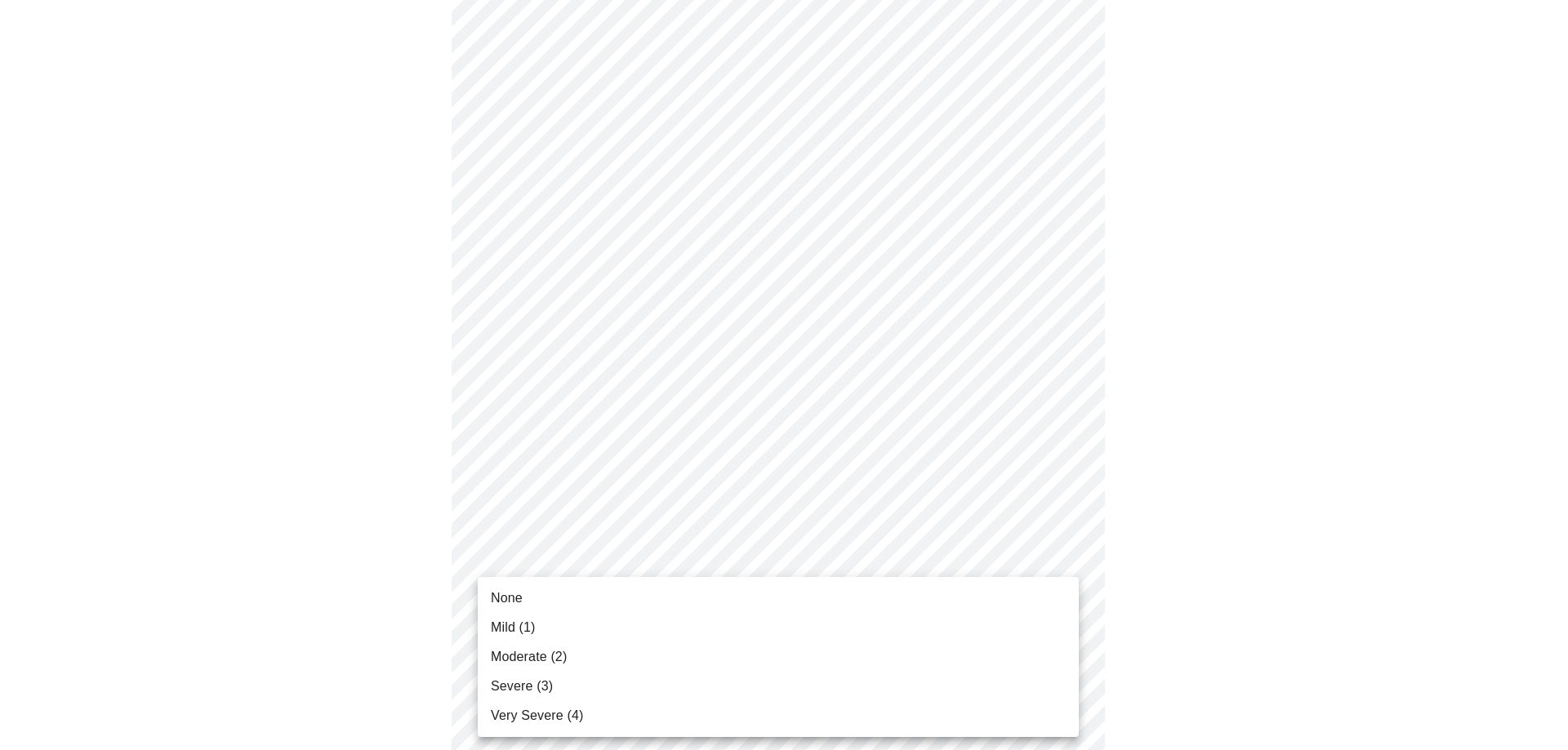
click at [657, 637] on body "MyMenopauseRx Appointments Messaging Labs Uploads Medications Community Refer a…" at bounding box center [784, 293] width 1555 height 1988
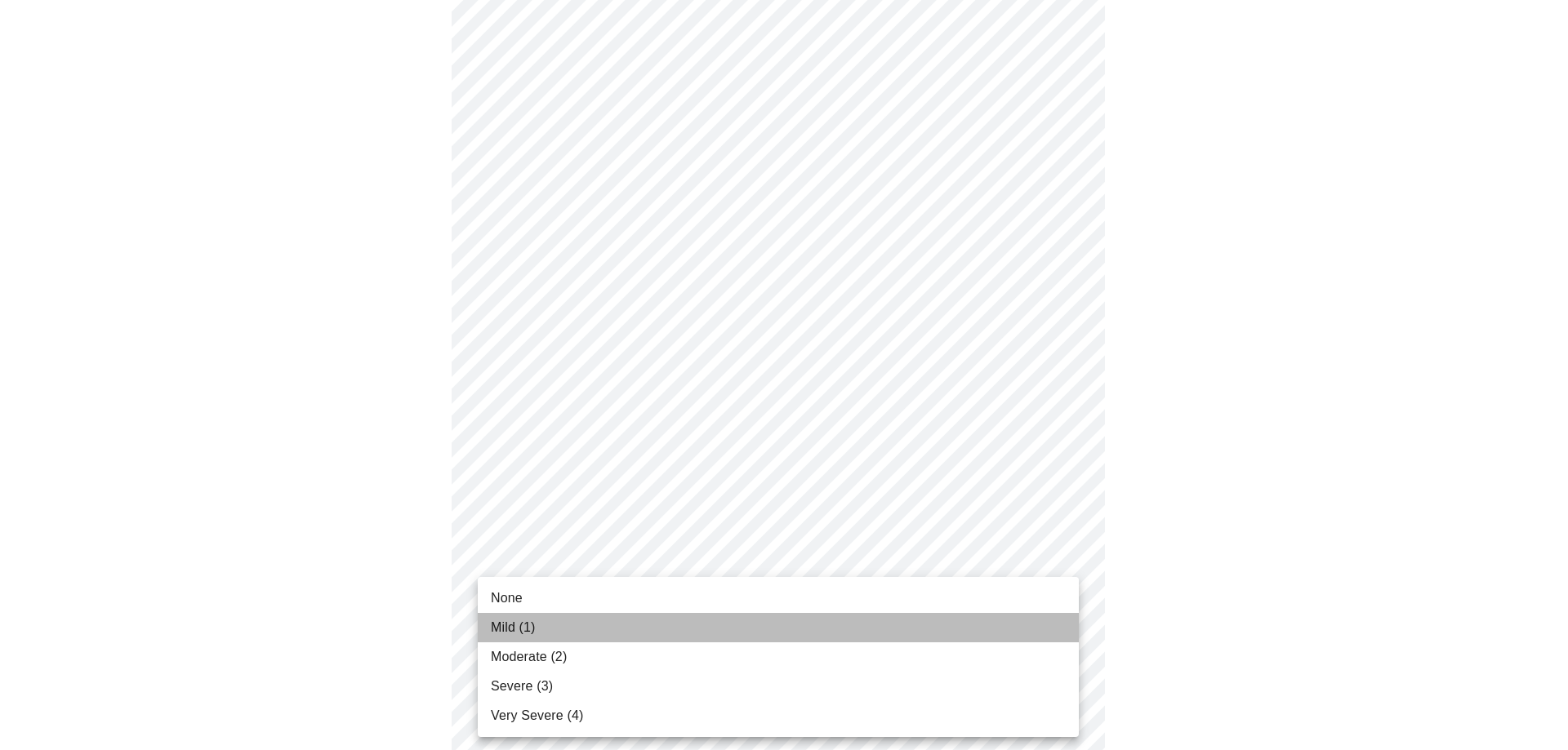
click at [653, 638] on li "Mild (1)" at bounding box center [778, 628] width 601 height 29
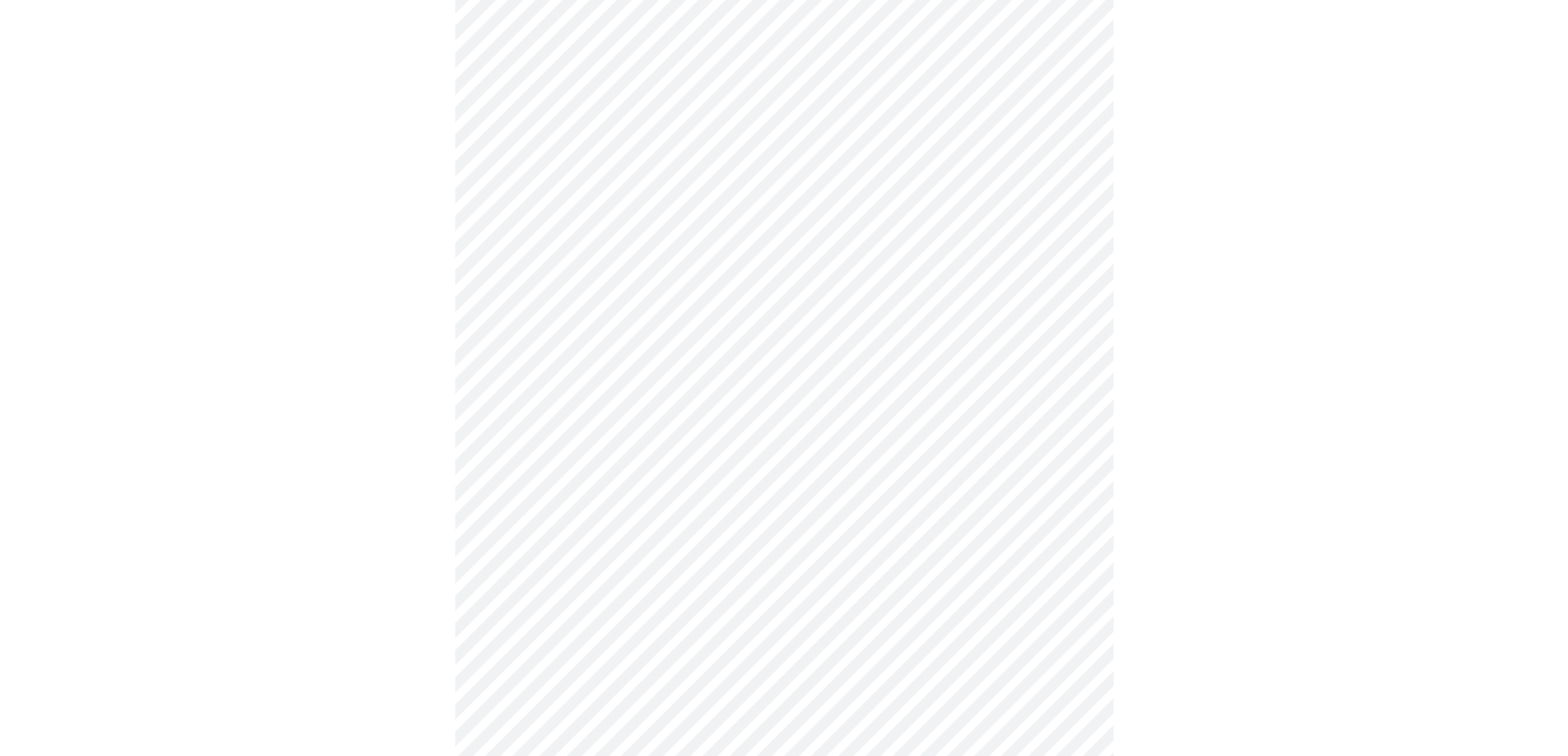
scroll to position [1104, 0]
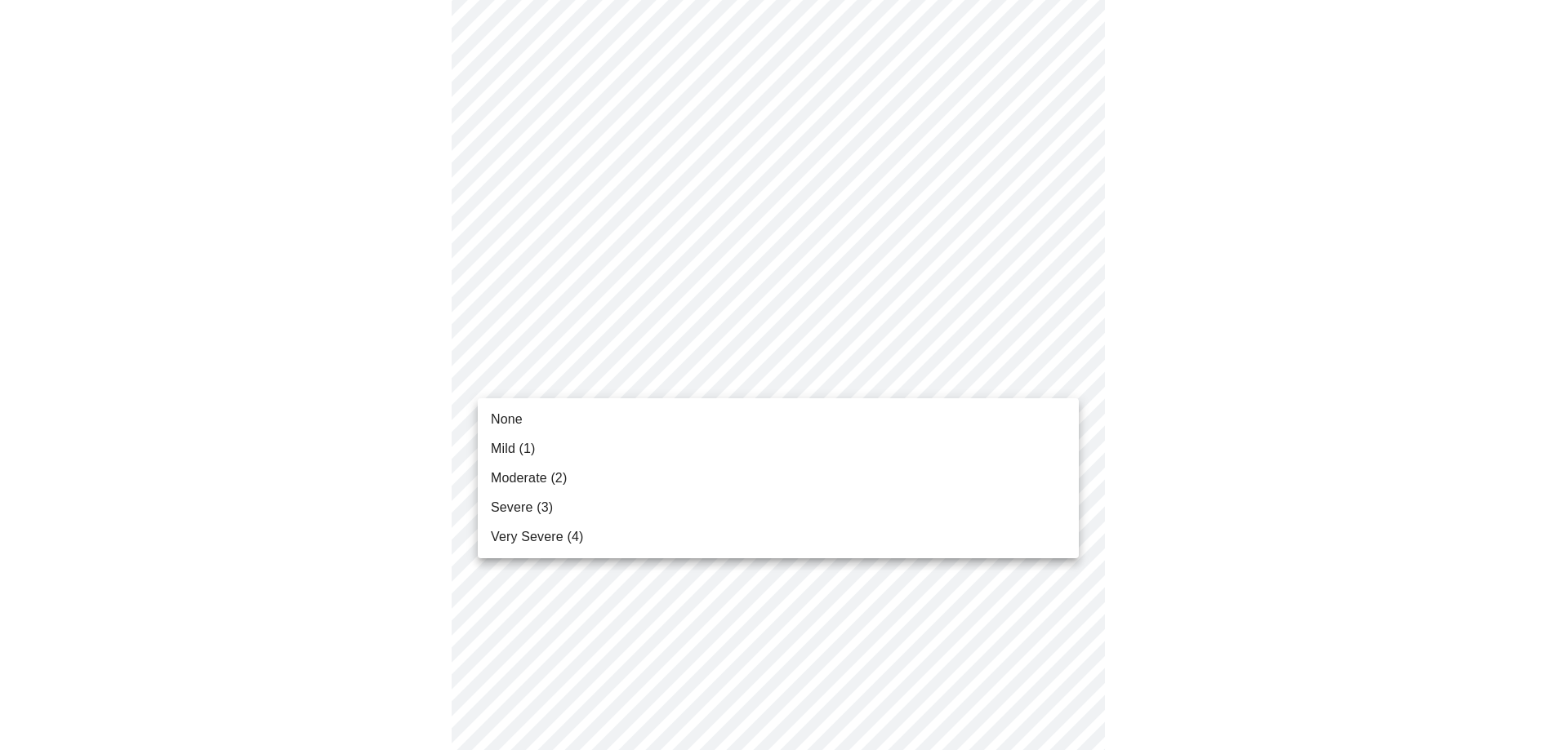
click at [743, 448] on li "Mild (1)" at bounding box center [778, 449] width 601 height 29
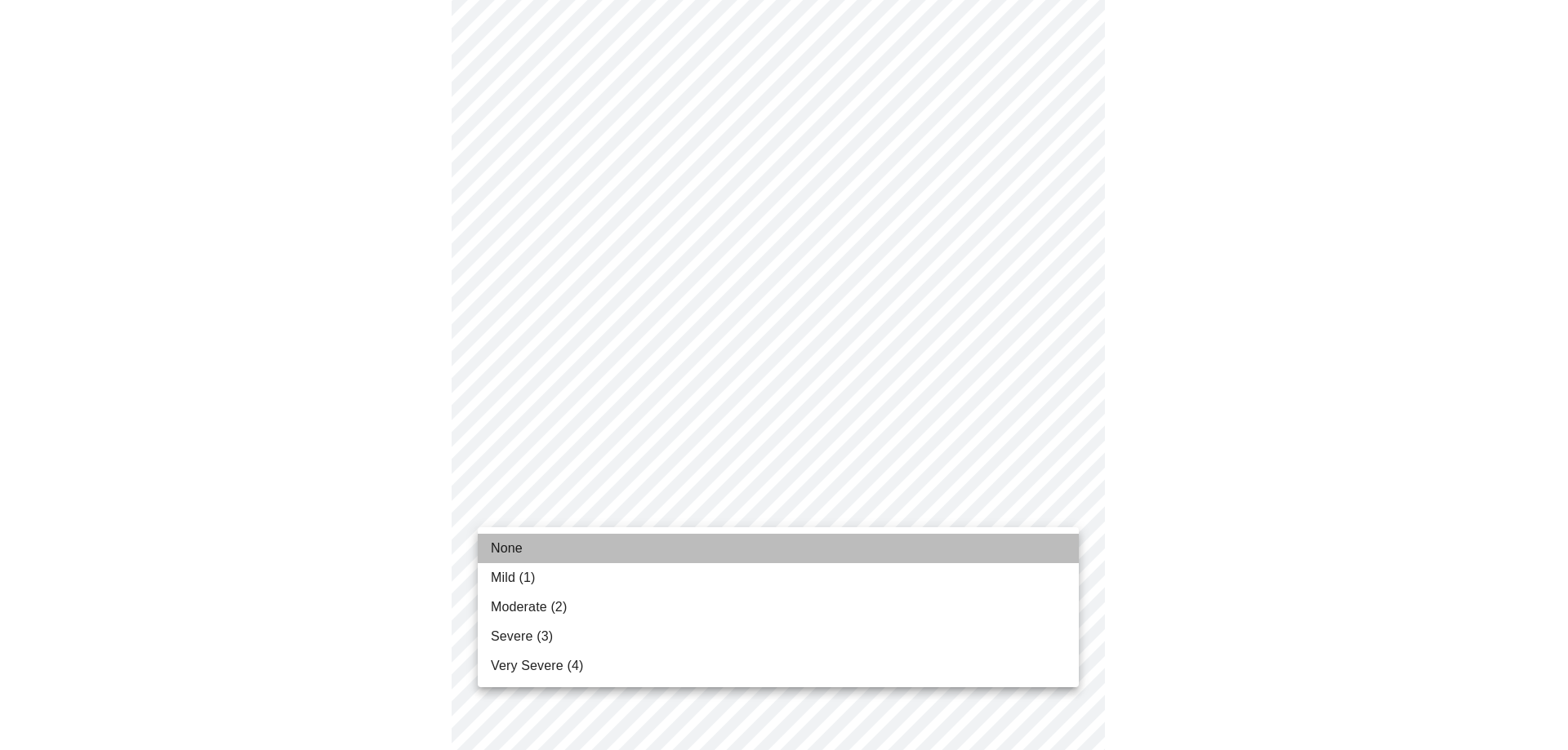
click at [590, 551] on li "None" at bounding box center [778, 549] width 601 height 29
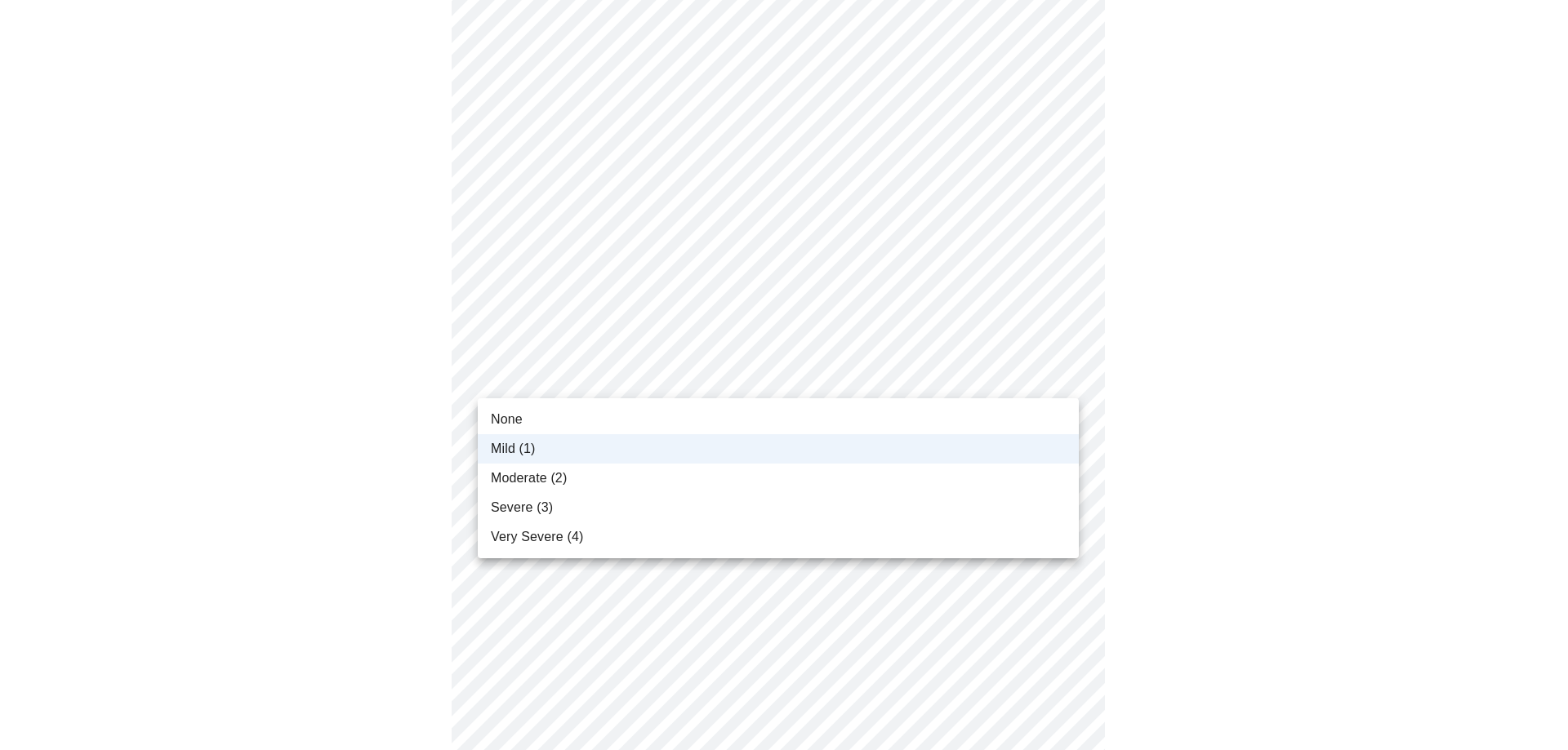
click at [857, 469] on li "Moderate (2)" at bounding box center [778, 479] width 601 height 29
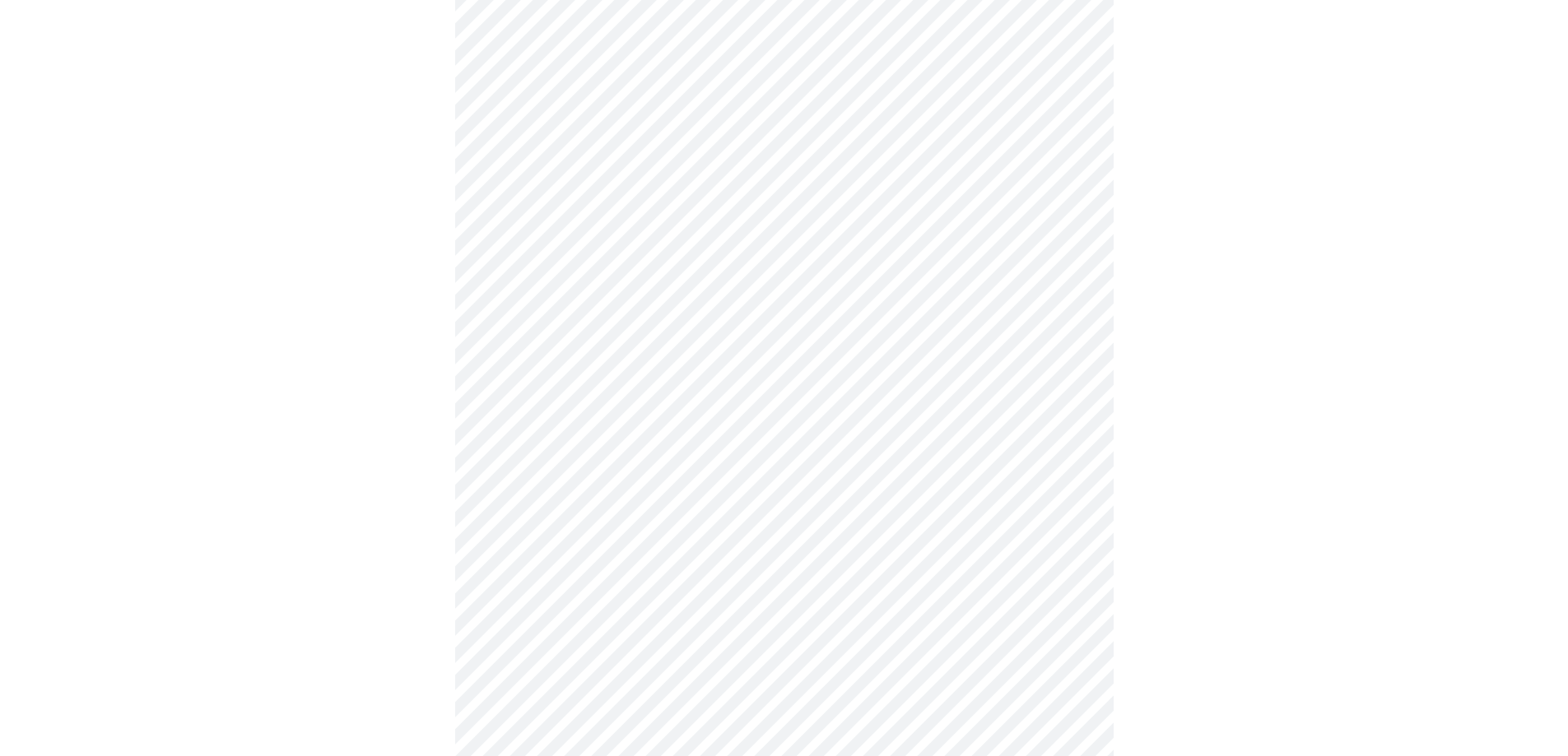
scroll to position [838, 0]
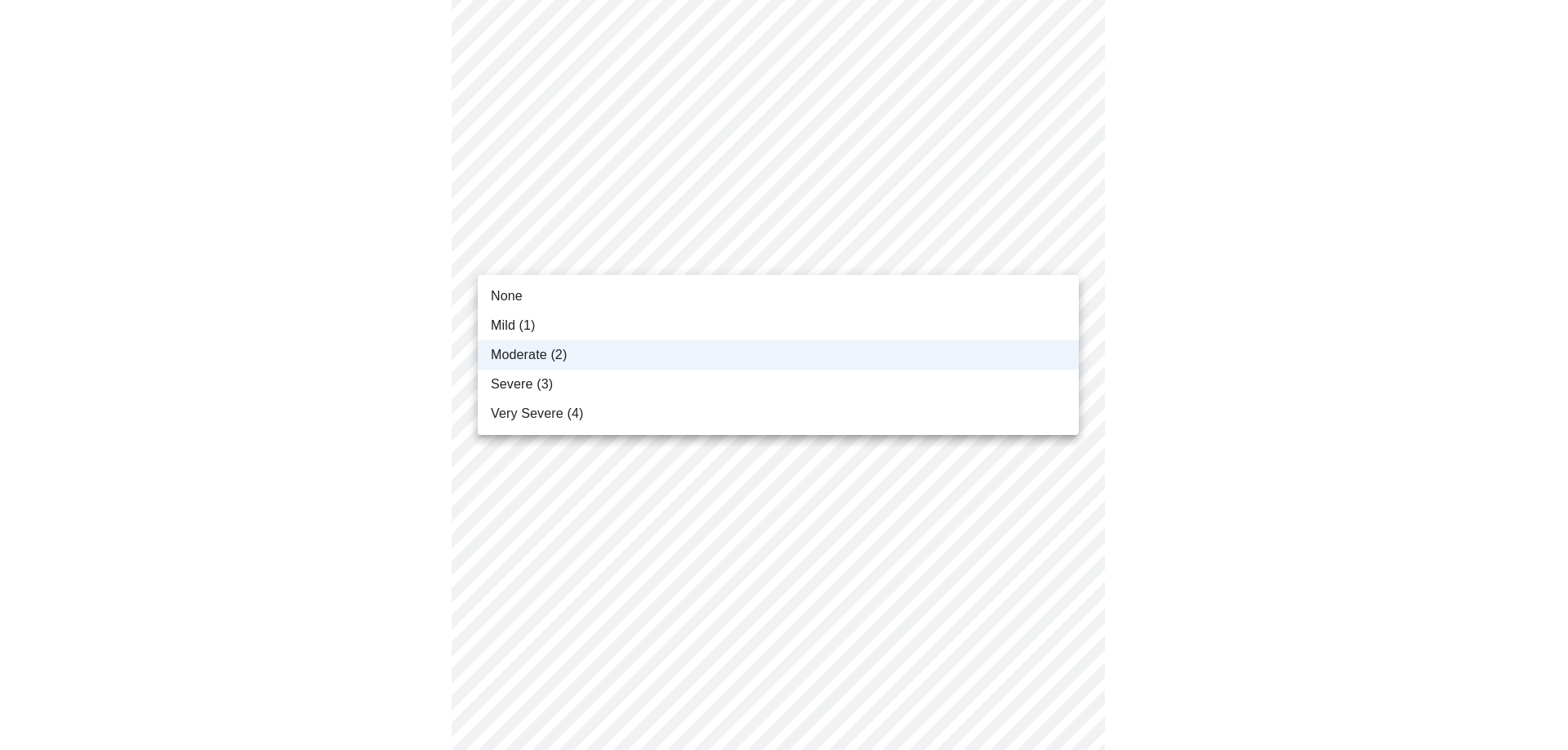
click at [821, 251] on body "MyMenopauseRx Appointments Messaging Labs Uploads Medications Community Refer a…" at bounding box center [784, 136] width 1555 height 1921
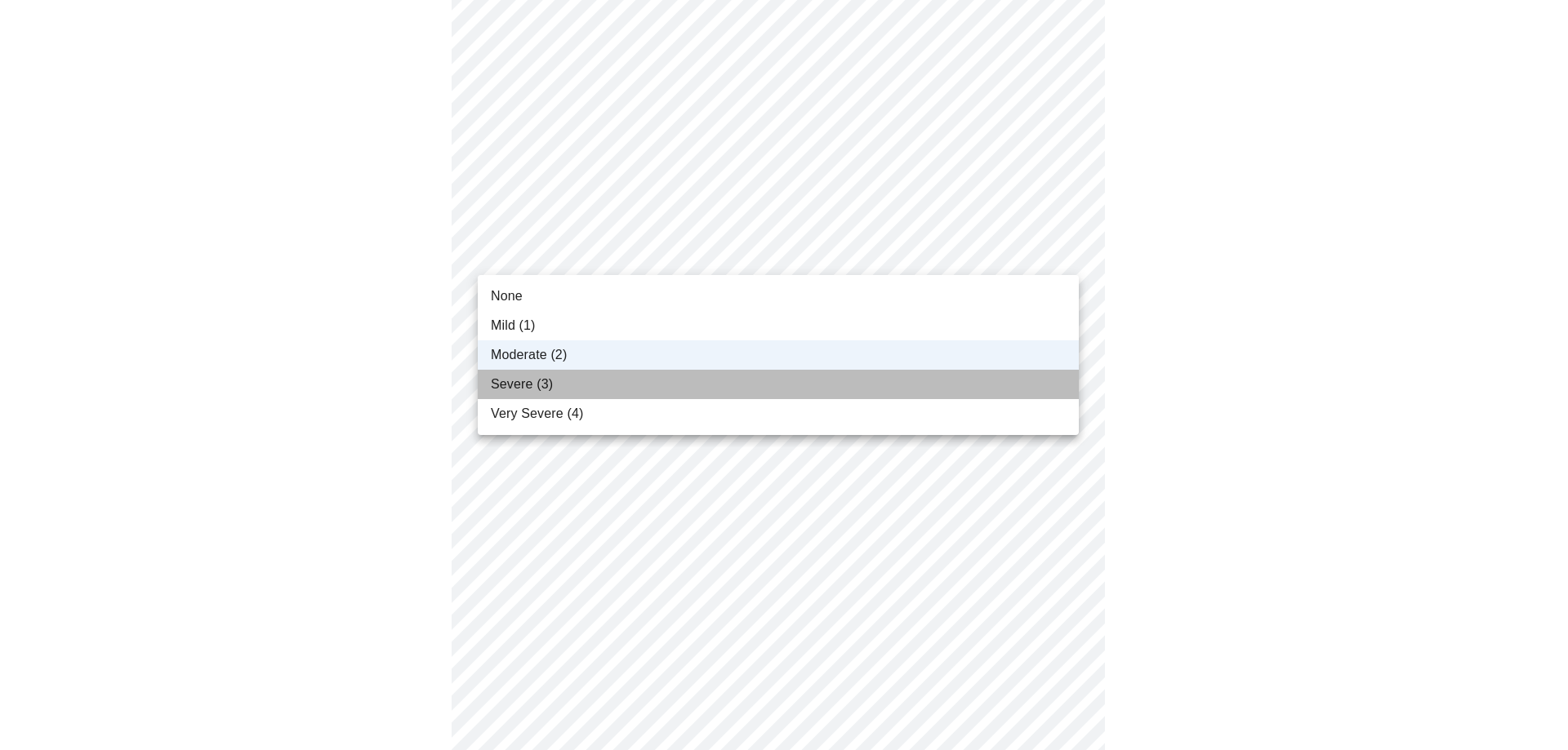
click at [799, 386] on li "Severe (3)" at bounding box center [778, 385] width 601 height 29
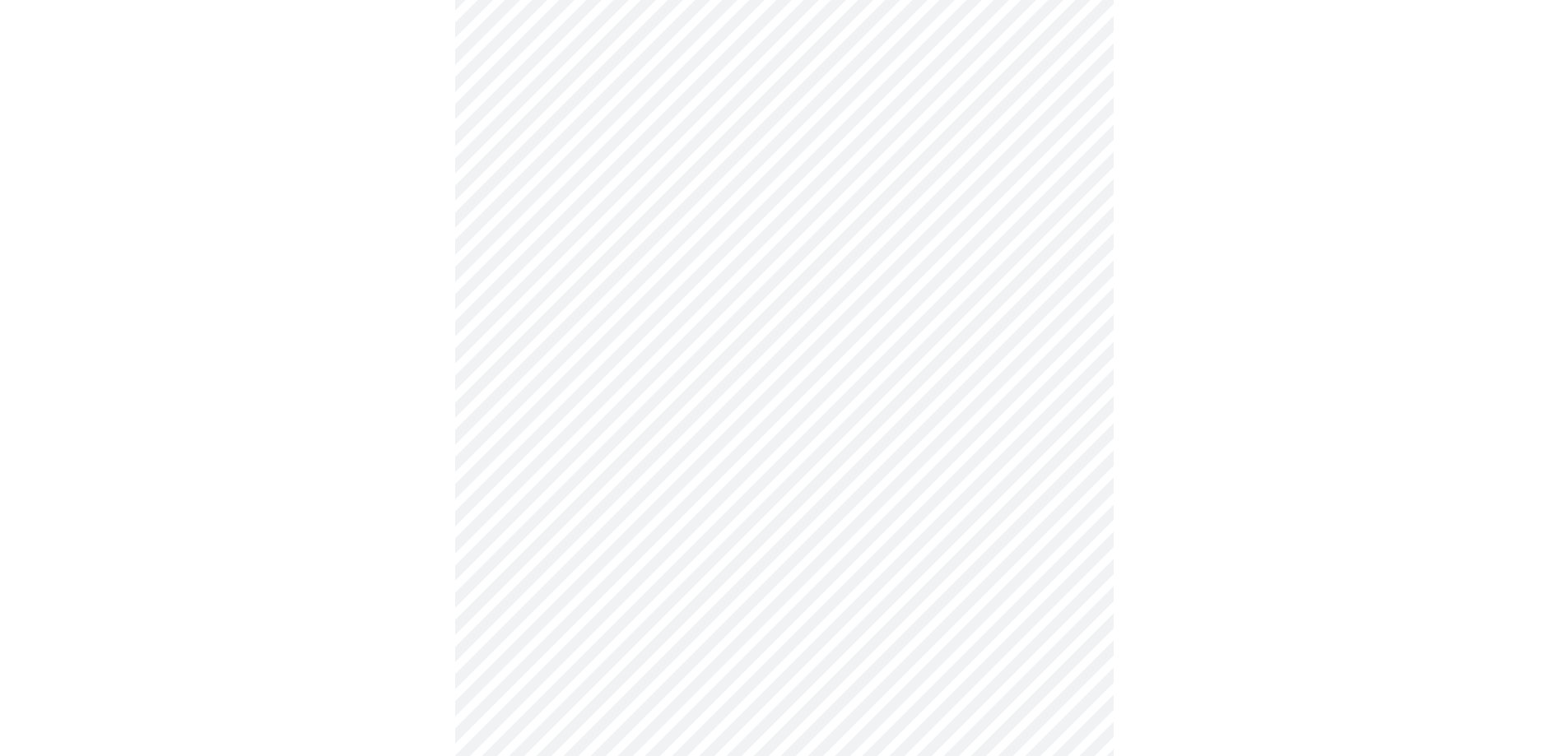
scroll to position [541, 0]
click at [870, 474] on body "MyMenopauseRx Appointments Messaging Labs Uploads Medications Community Refer a…" at bounding box center [790, 278] width 1567 height 1624
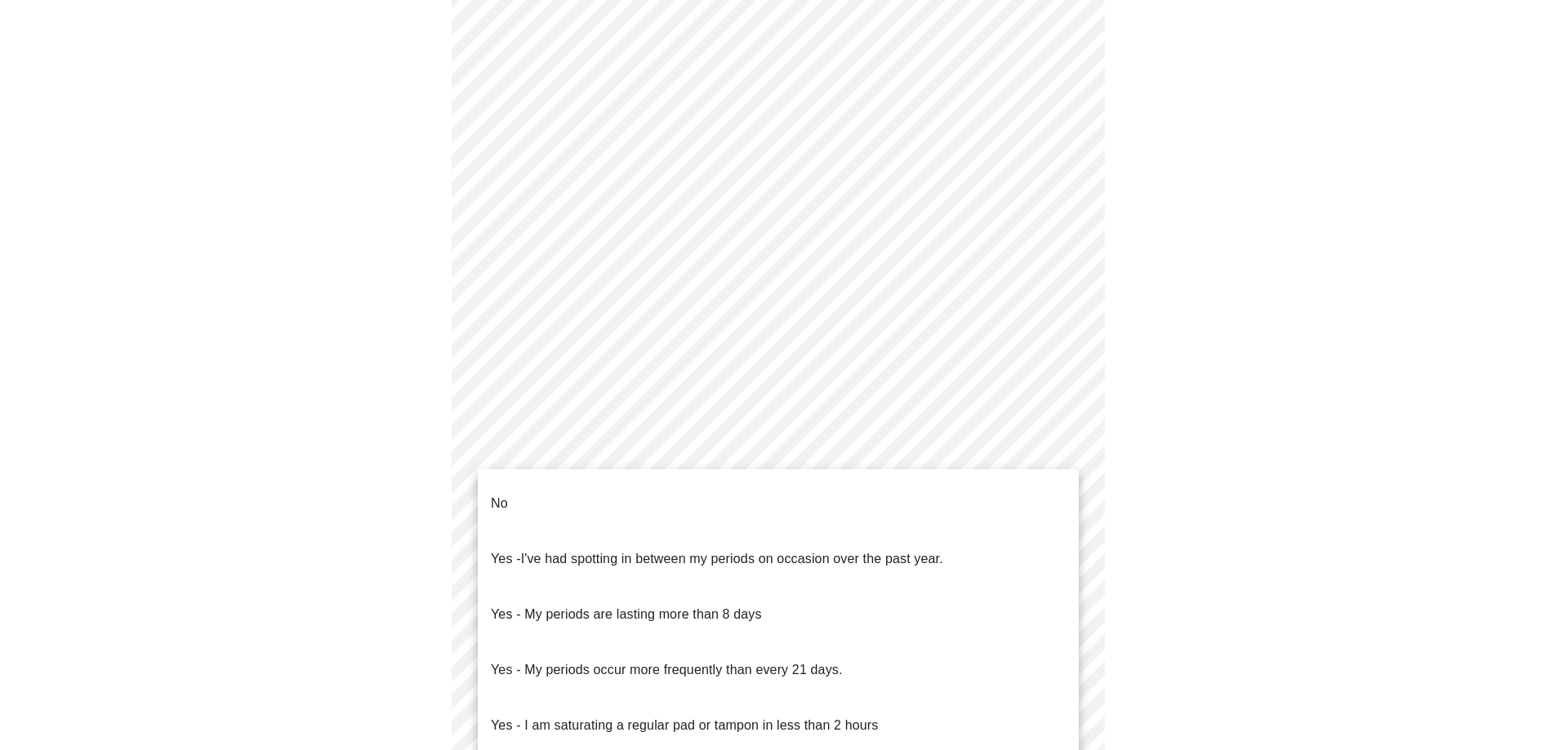
click at [837, 552] on span "I've had spotting in between my periods on occasion over the past year." at bounding box center [732, 559] width 422 height 14
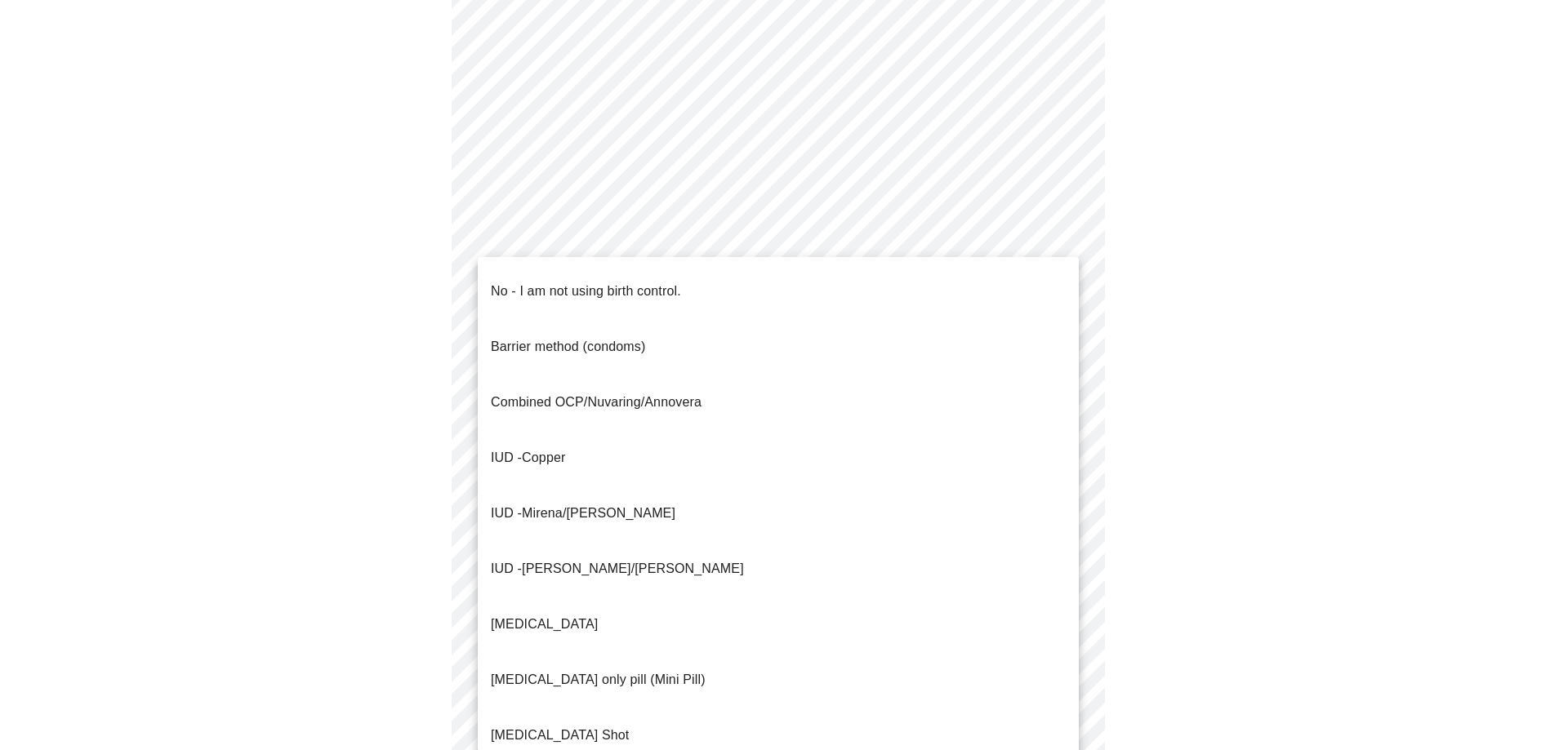
click at [898, 580] on body "MyMenopauseRx Appointments Messaging Labs Uploads Medications Community Refer a…" at bounding box center [784, 271] width 1555 height 1602
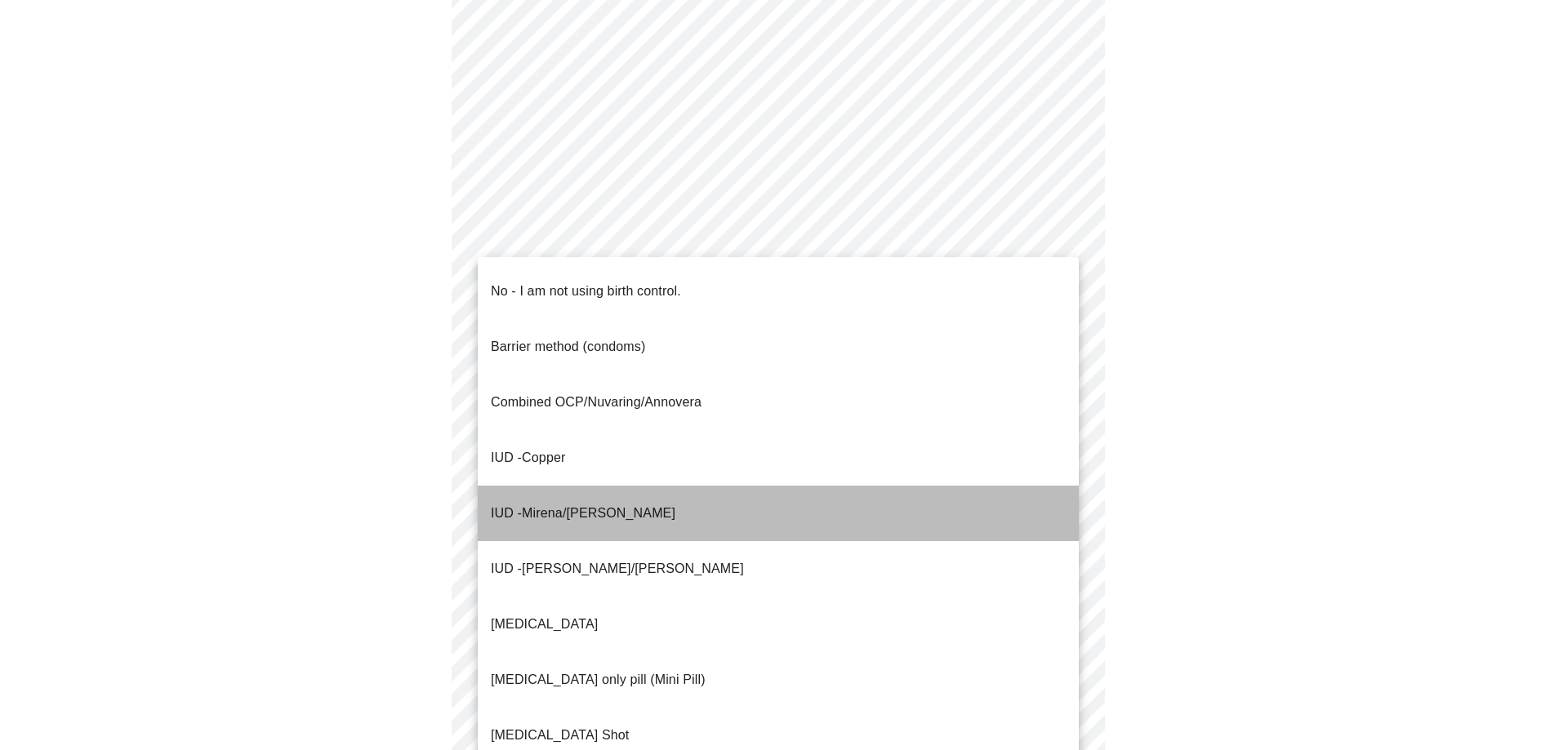
click at [646, 486] on li "IUD - Mirena/[PERSON_NAME]" at bounding box center [778, 513] width 601 height 55
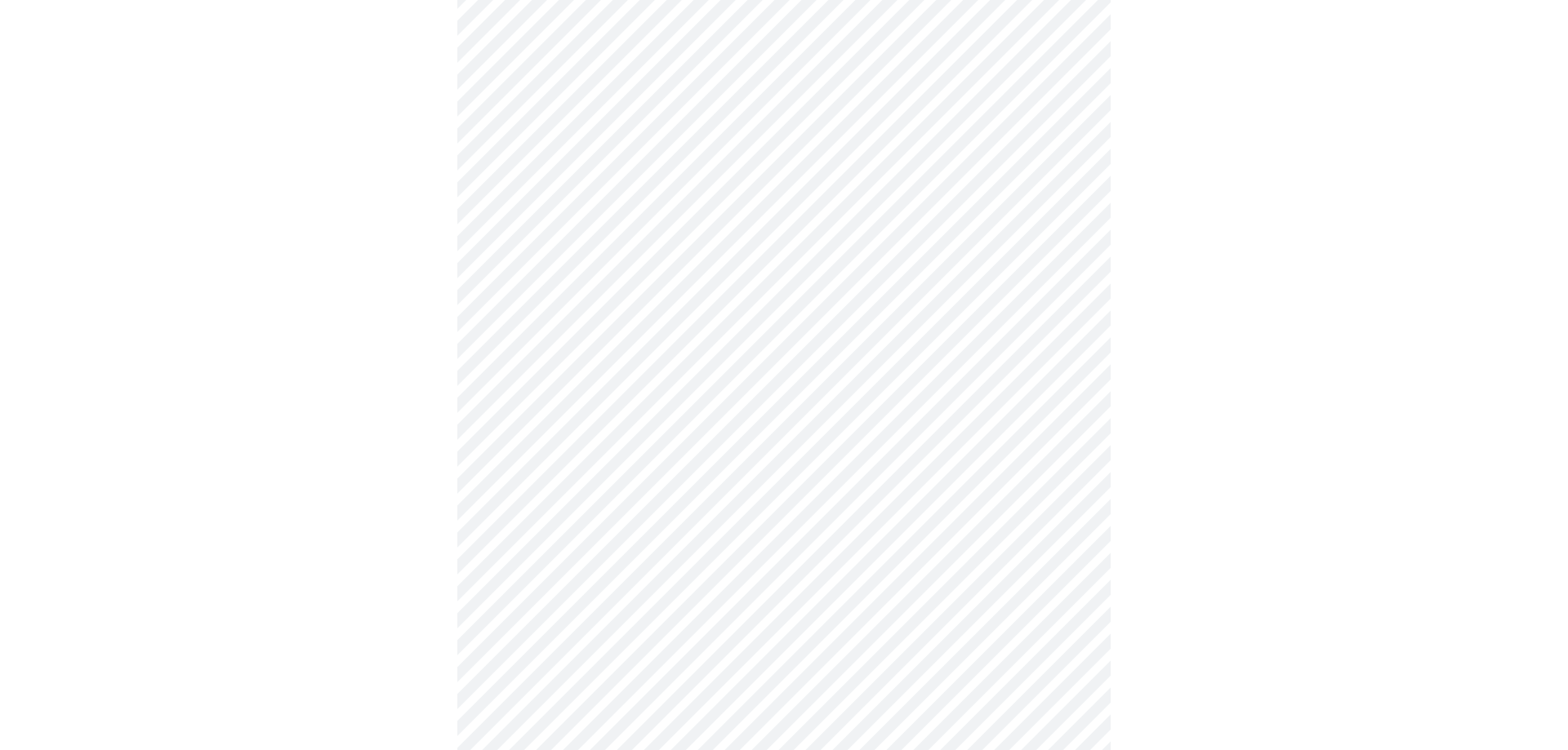
click at [832, 696] on body "MyMenopauseRx Appointments Messaging Labs Uploads Medications Community Refer a…" at bounding box center [784, 266] width 1555 height 1592
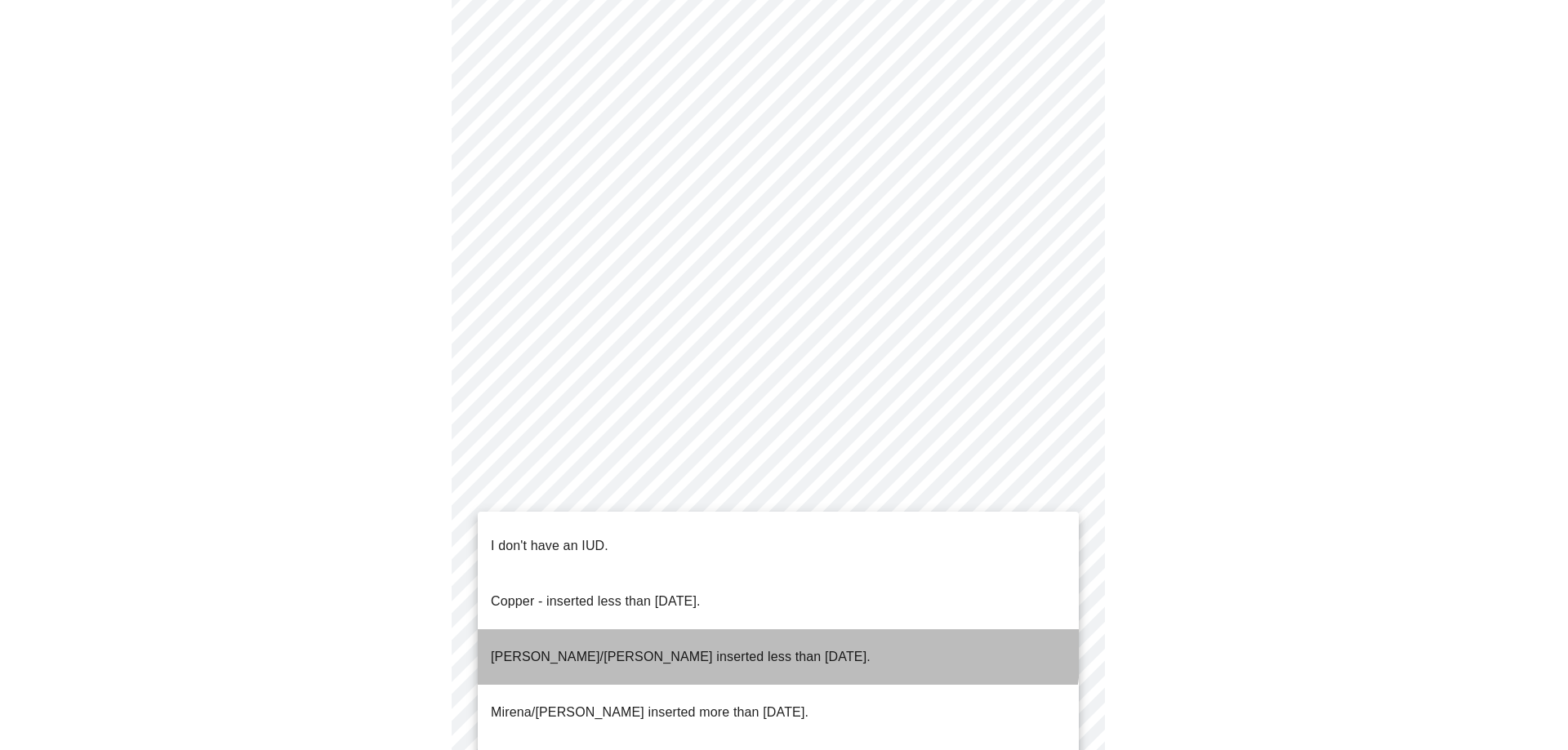
click at [771, 629] on li "[PERSON_NAME]/[PERSON_NAME] inserted less than [DATE]." at bounding box center [778, 657] width 601 height 55
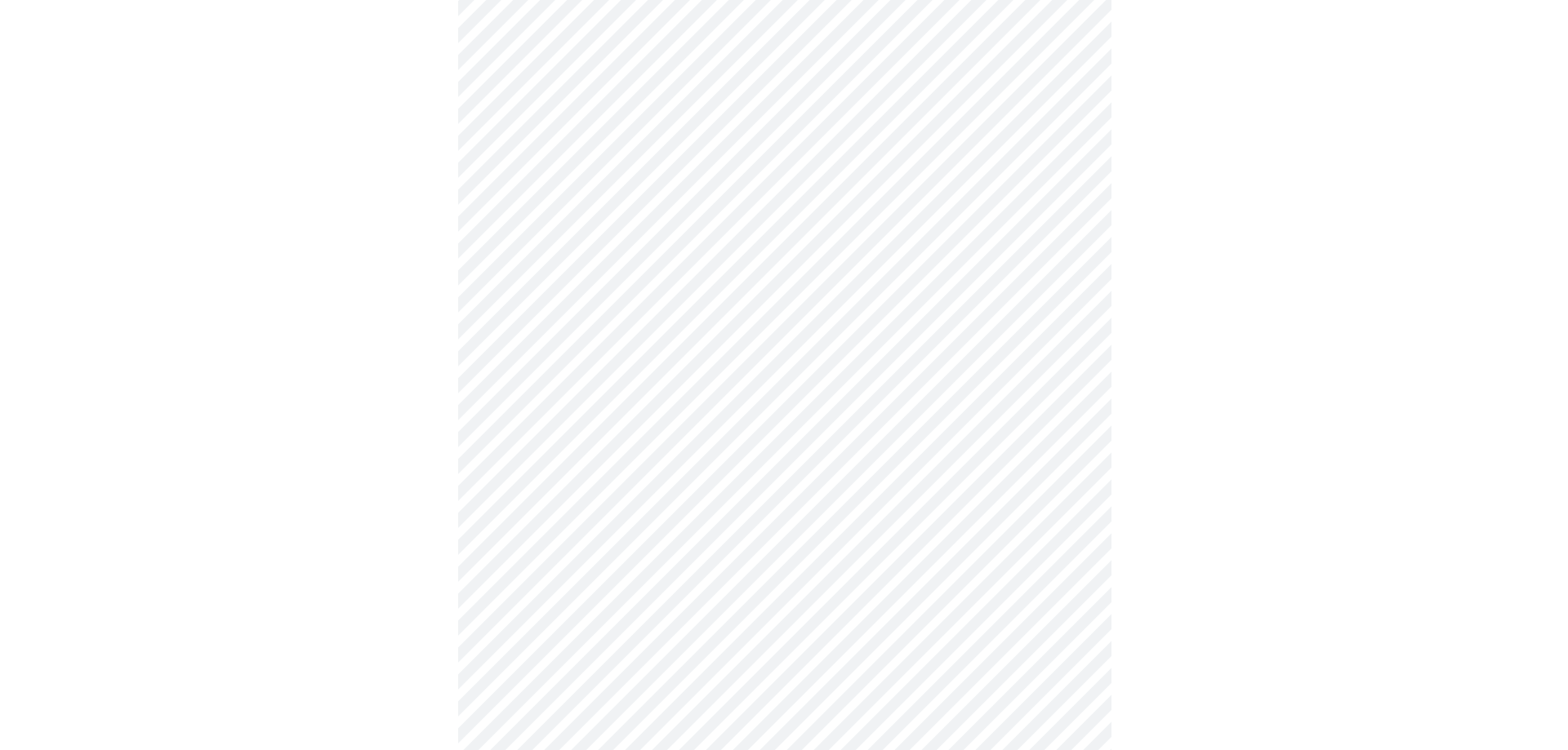
scroll to position [832, 0]
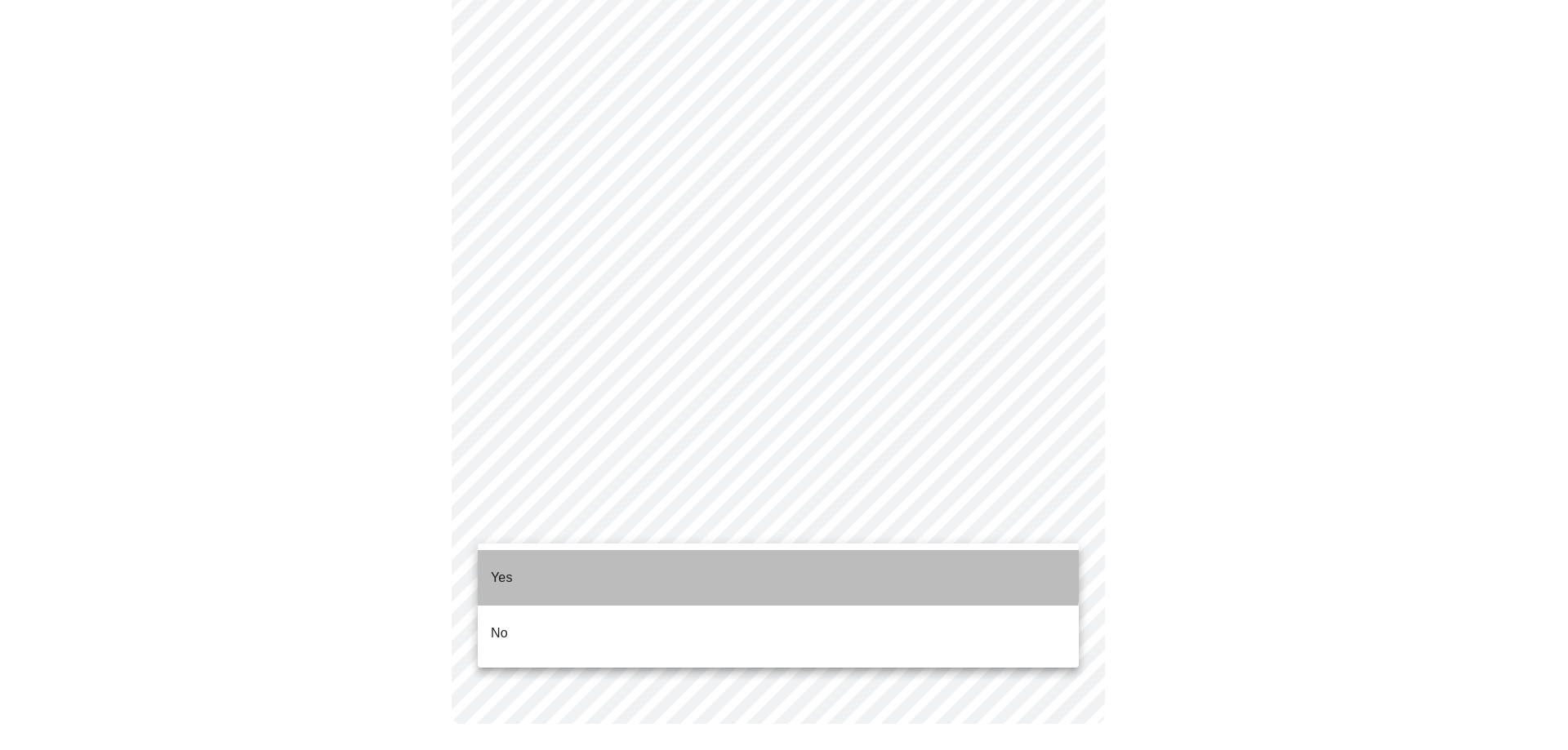
click at [679, 565] on li "Yes" at bounding box center [778, 578] width 601 height 55
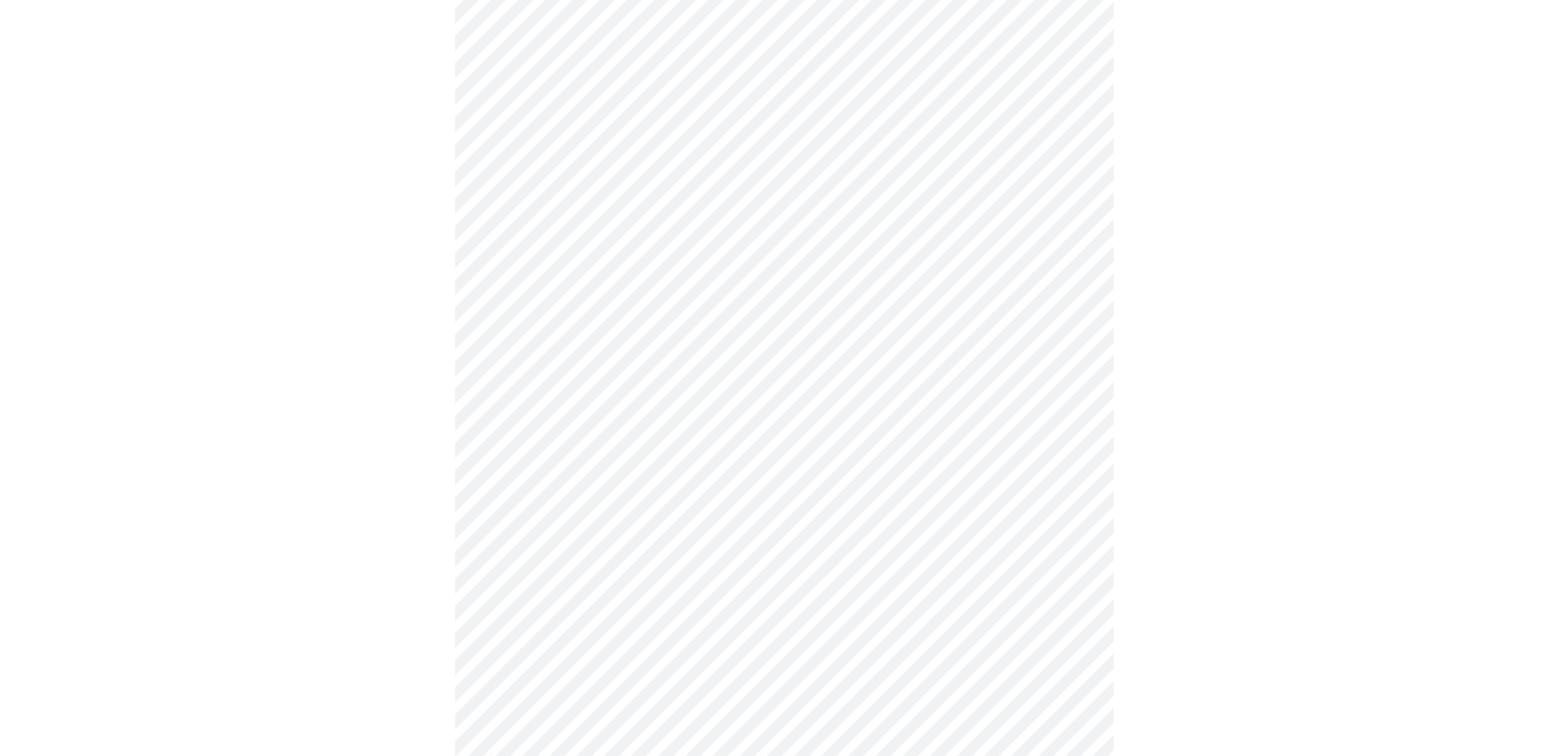
scroll to position [4249, 0]
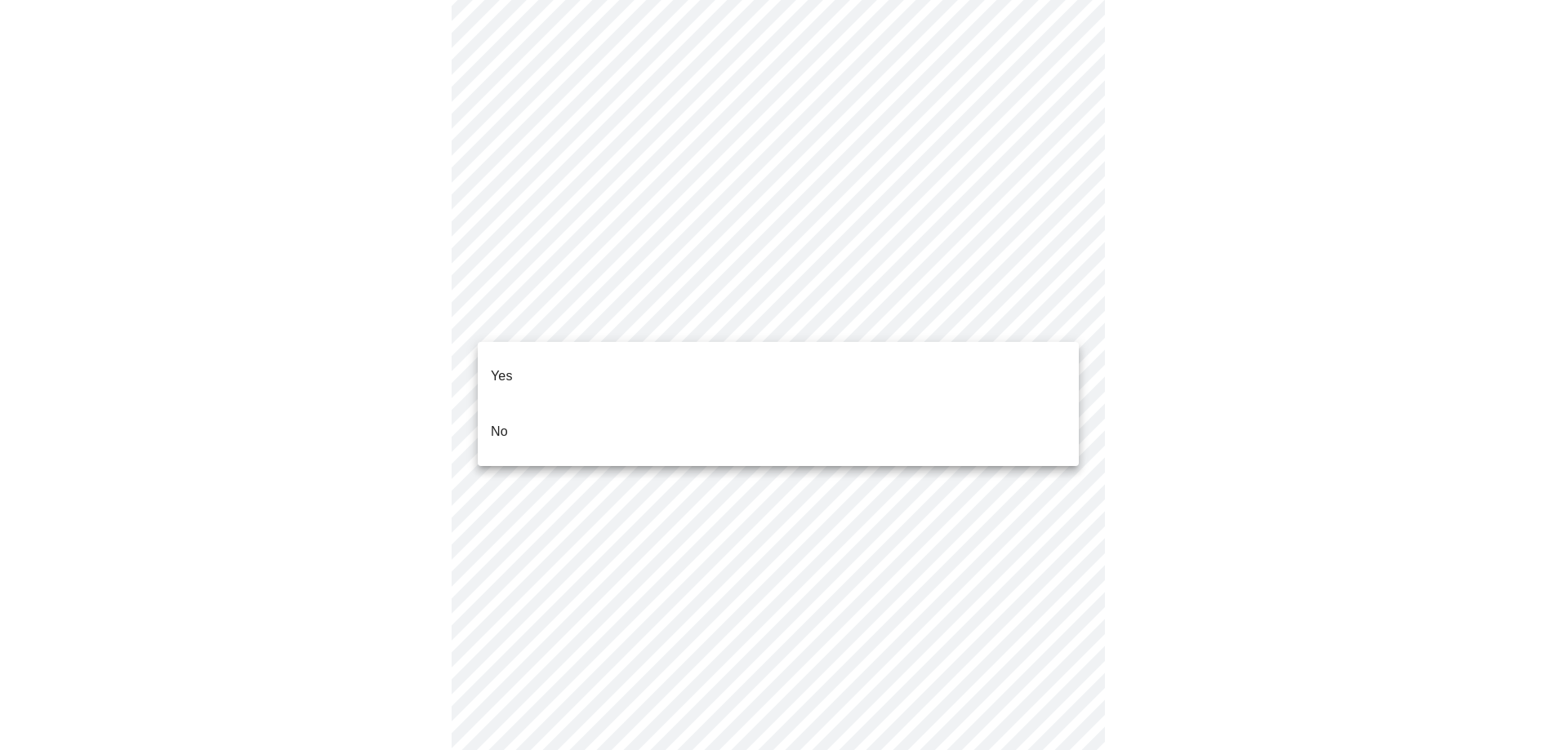
click at [556, 412] on li "No" at bounding box center [778, 432] width 601 height 55
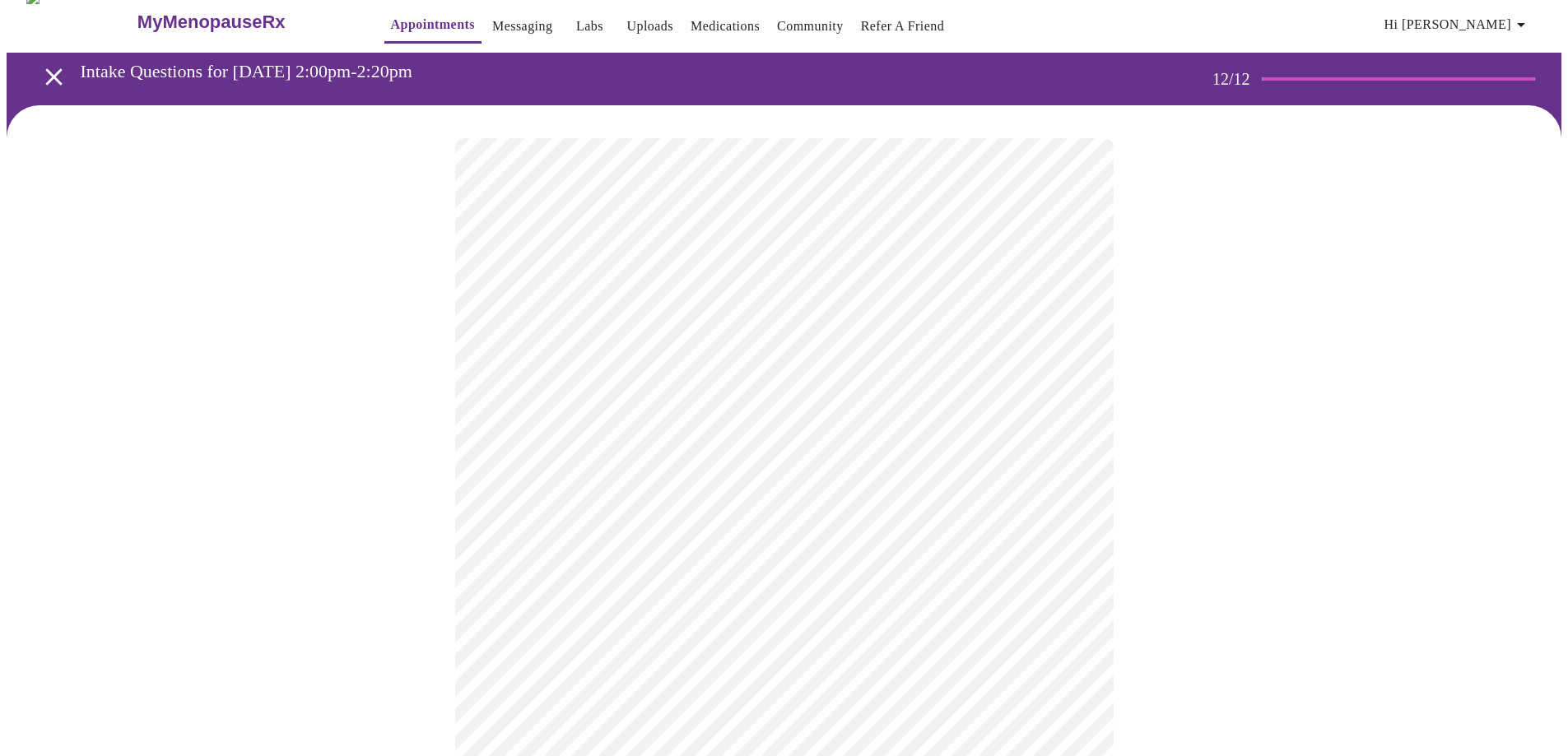
scroll to position [0, 0]
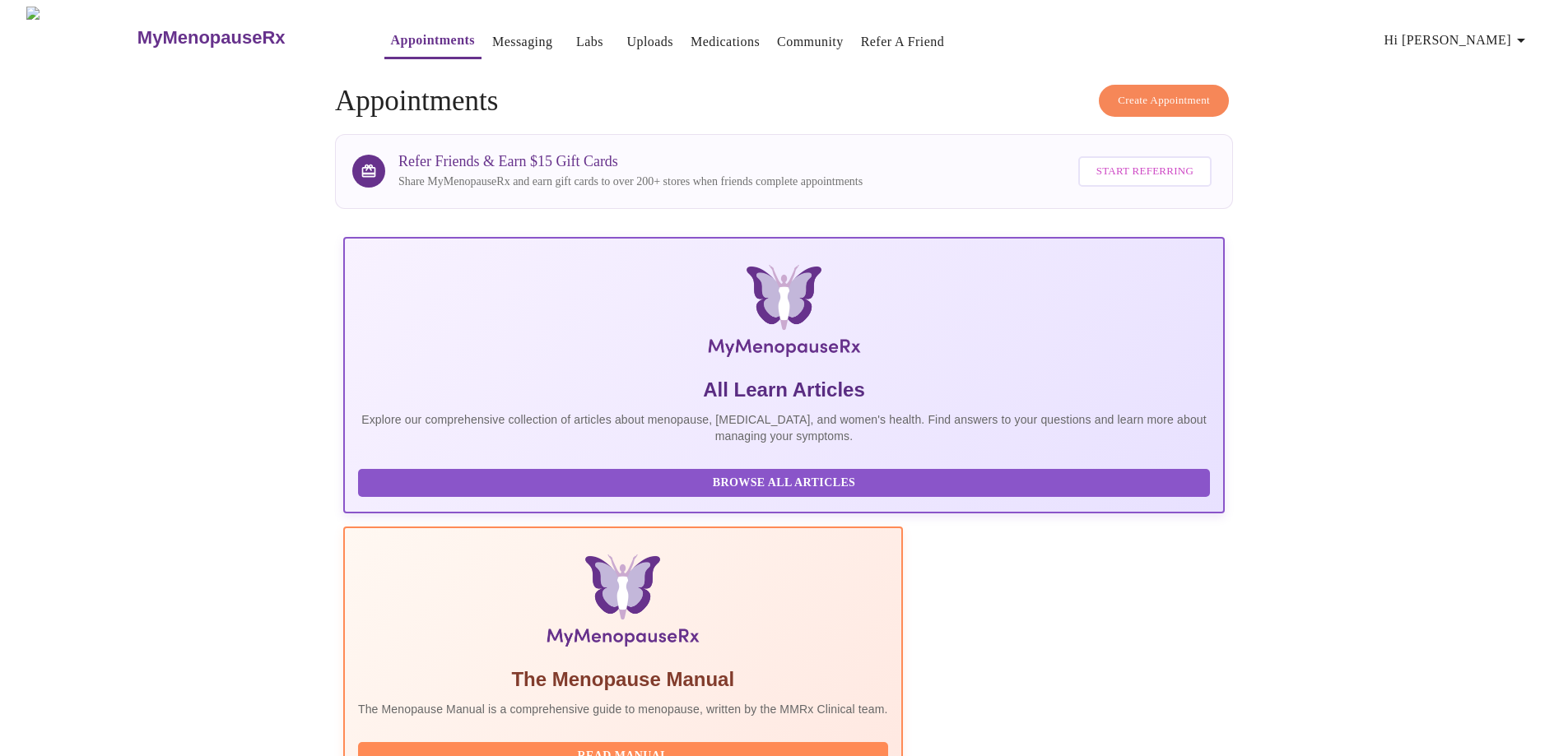
scroll to position [662, 0]
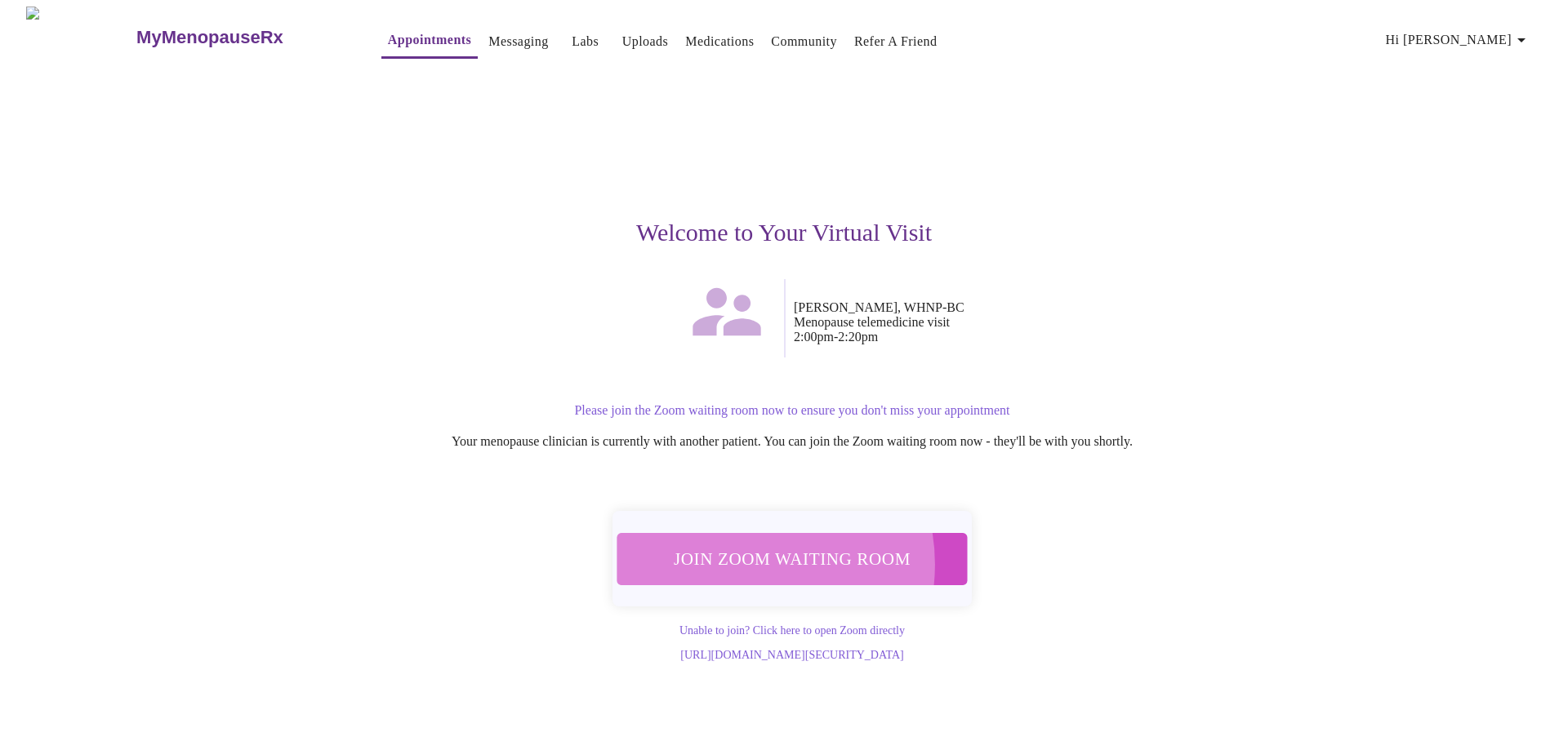
click at [744, 555] on span "Join Zoom Waiting Room" at bounding box center [792, 558] width 308 height 30
